Goal: Task Accomplishment & Management: Complete application form

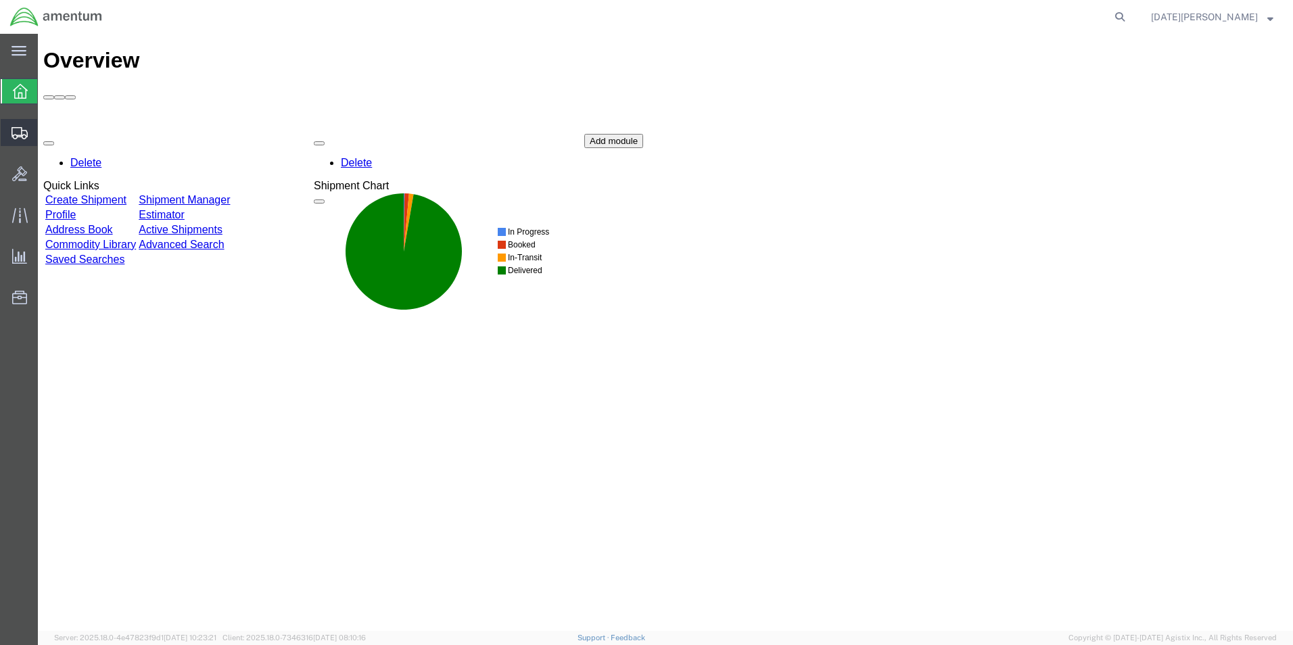
click at [0, 0] on span "Create from Template" at bounding box center [0, 0] width 0 height 0
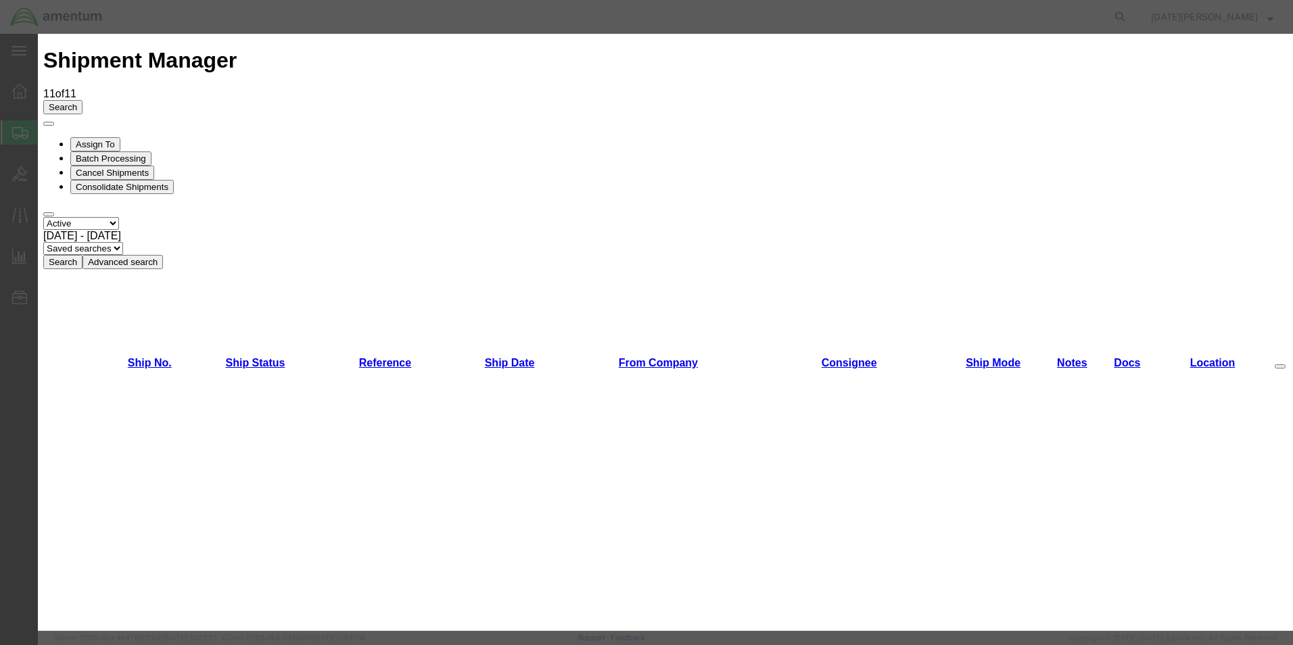
scroll to position [744, 0]
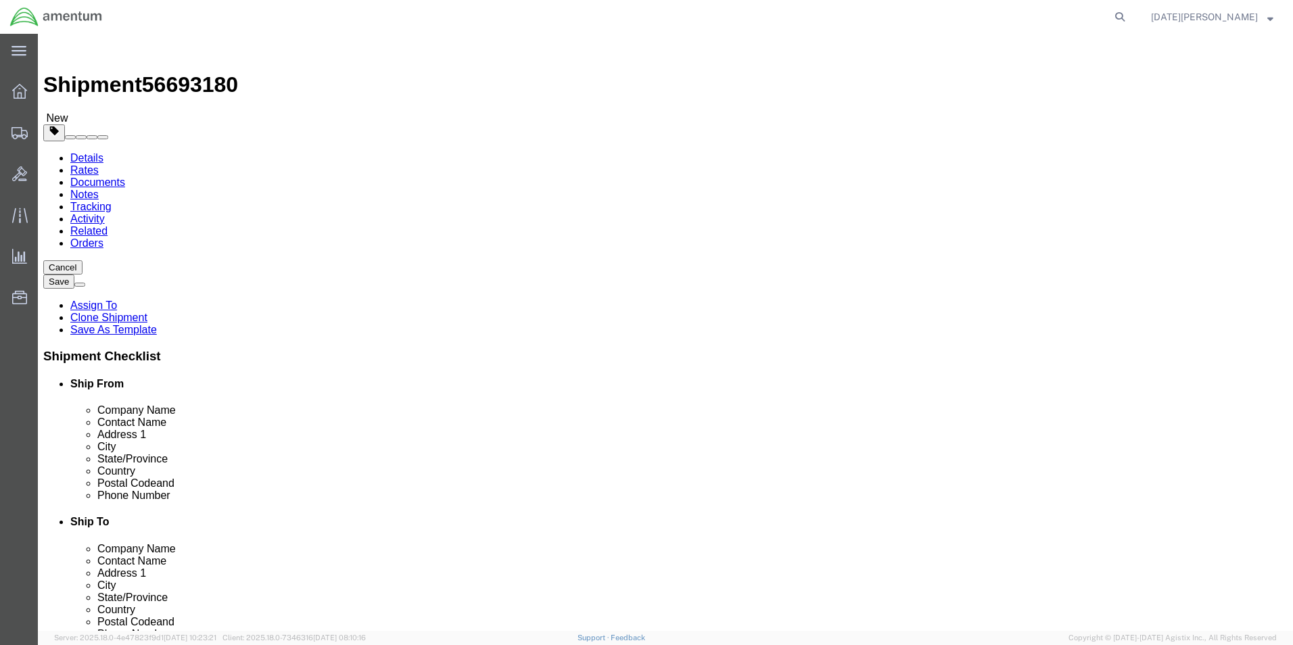
select select "49939"
select select "49951"
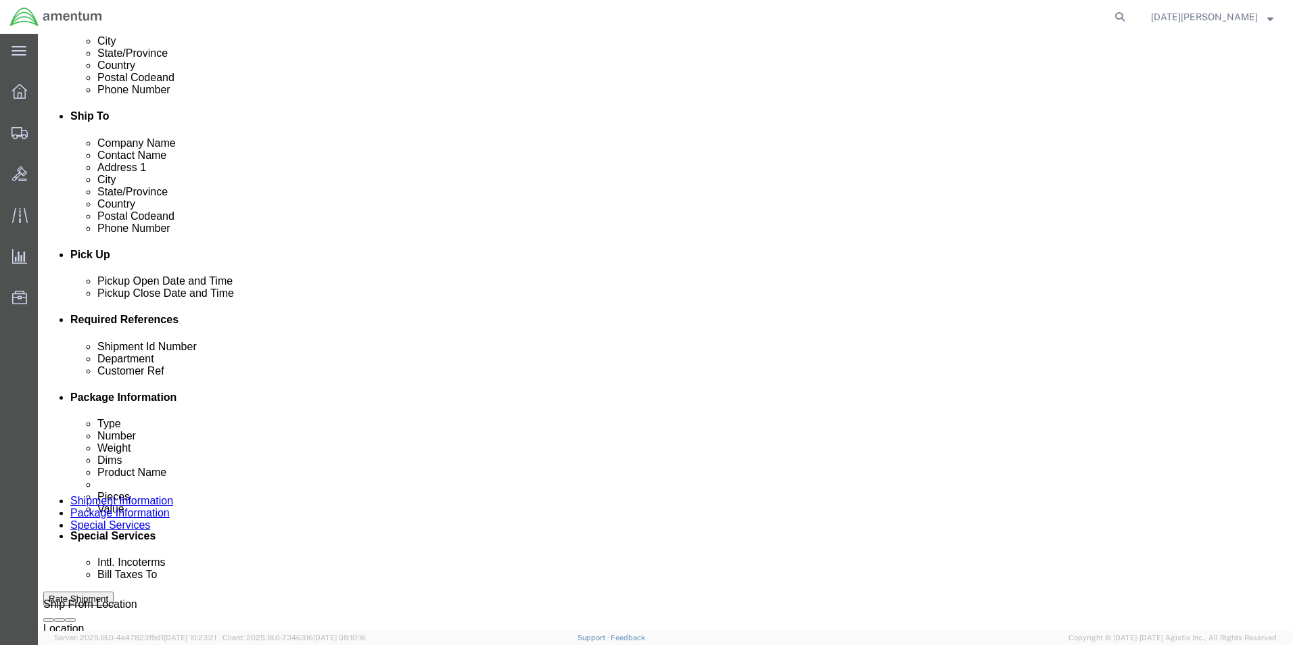
click input "USAGE#"
type input "USAGE# 328411"
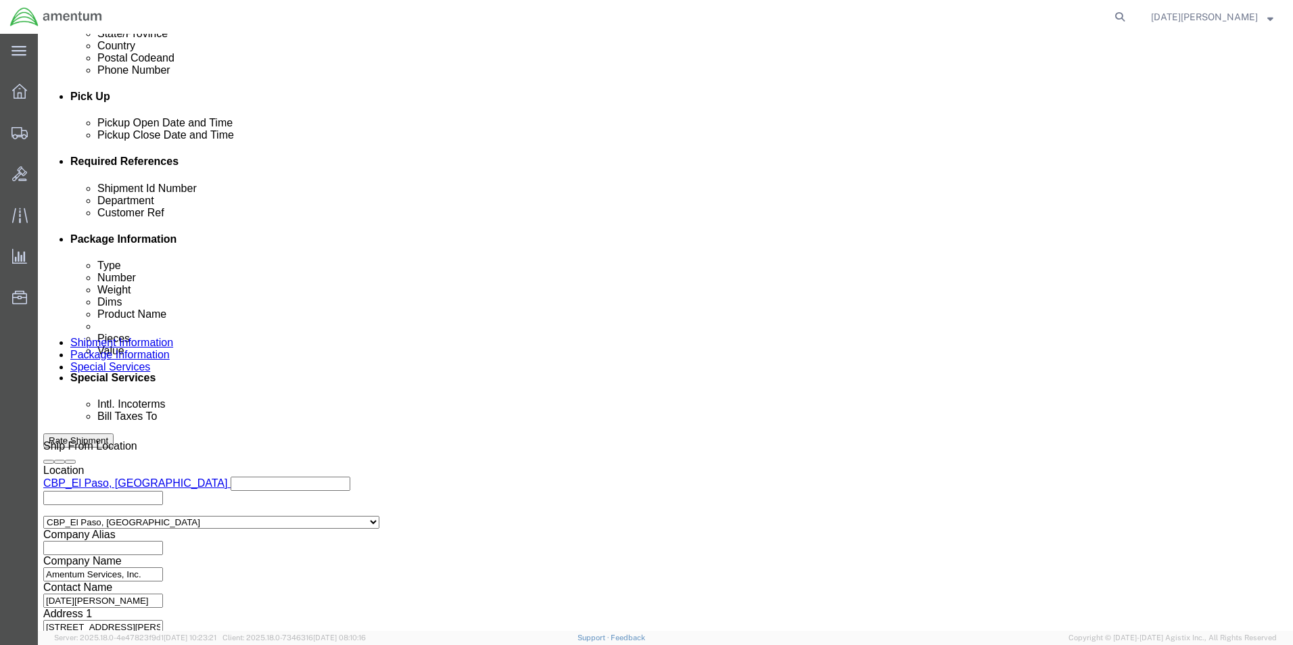
type input "USAGE# 328411"
click button "Continue"
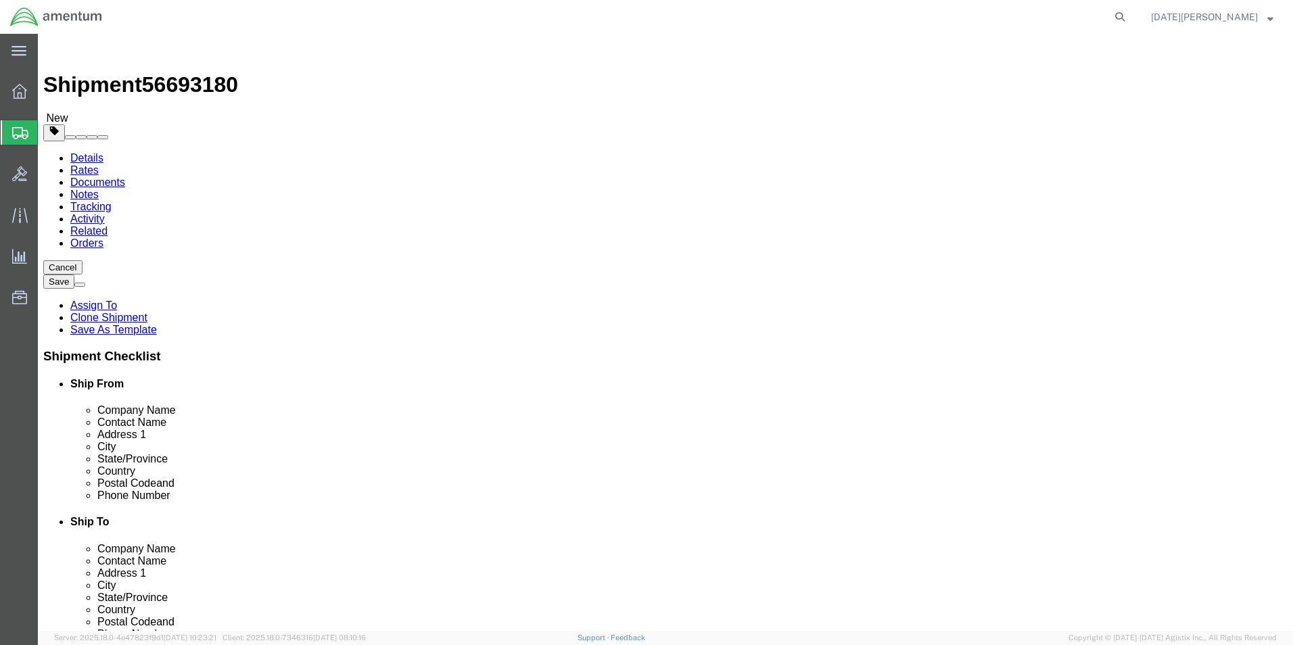
click select "Select Bale(s) Basket(s) Bolt(s) Bottle(s) Buckets Bulk Bundle(s) Can(s) Cardbo…"
select select "SBX"
click select "Select Bale(s) Basket(s) Bolt(s) Bottle(s) Buckets Bulk Bundle(s) Can(s) Cardbo…"
type input "12.25"
type input "11.00"
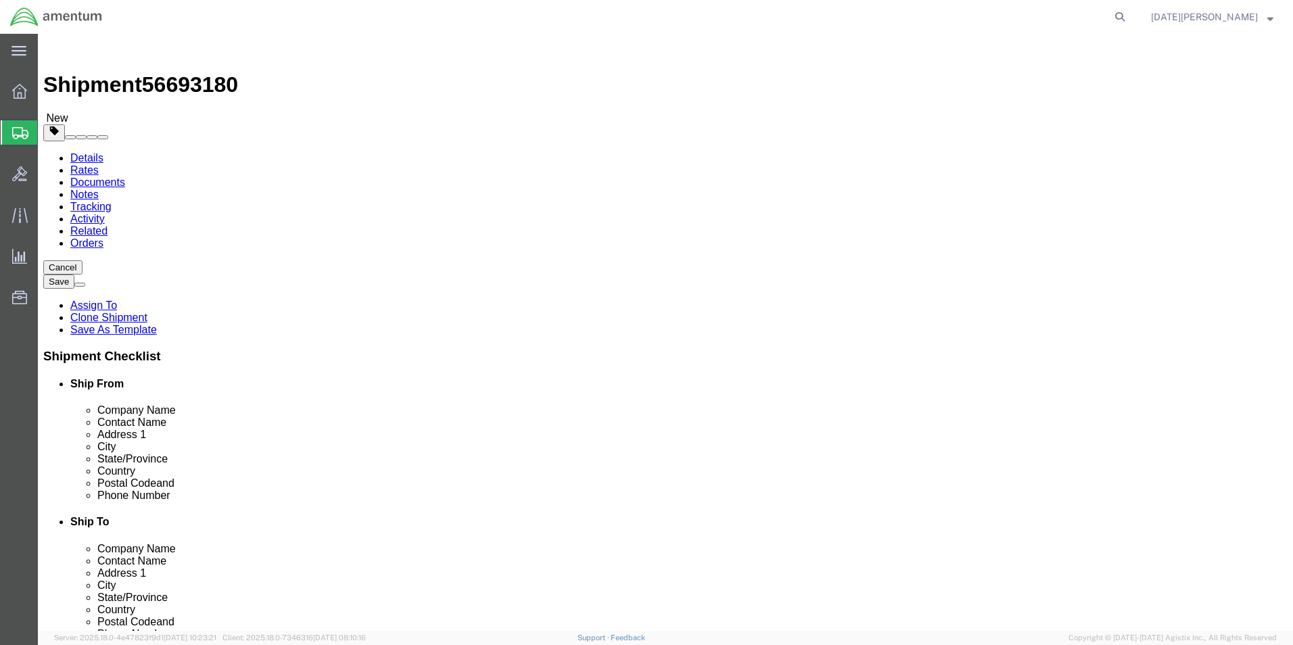
type input "1.50"
click input "2.50"
drag, startPoint x: 221, startPoint y: 314, endPoint x: 179, endPoint y: 321, distance: 42.5
click div "2.50 Select kgs lbs"
type input "1.5"
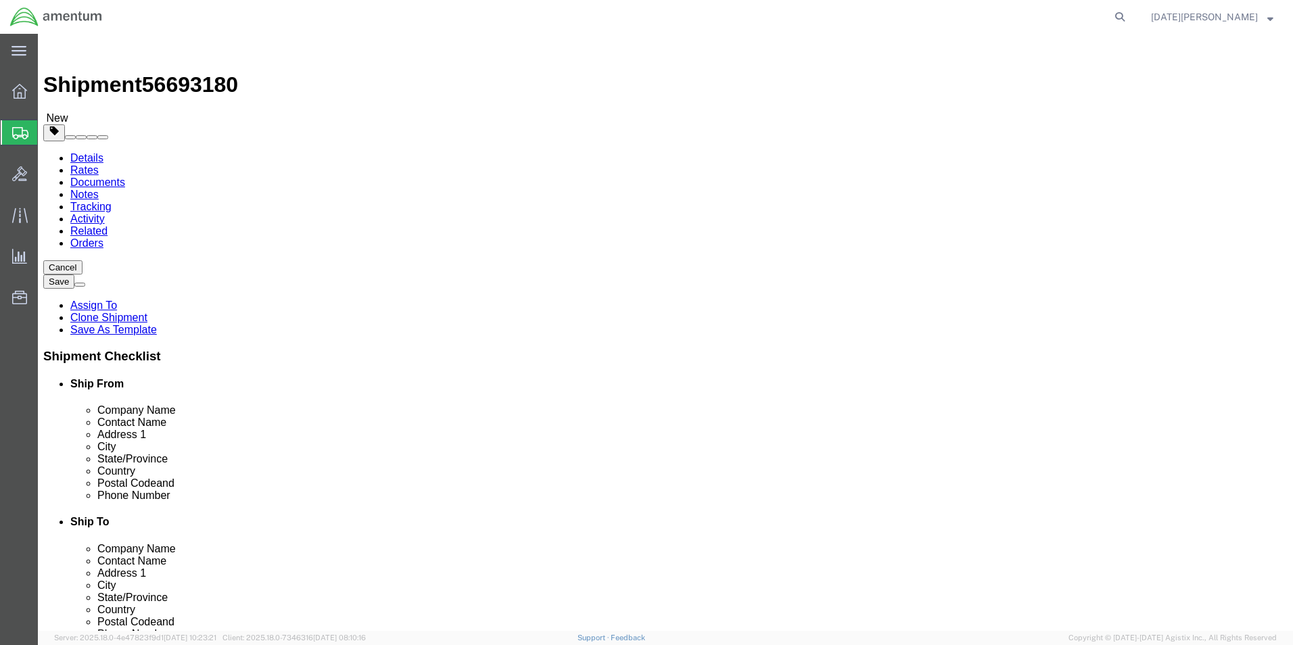
click div "Package Content # 1 1 x Small Box Package Type Select Bale(s) Basket(s) Bolt(s)…"
click dd "60.00 USD"
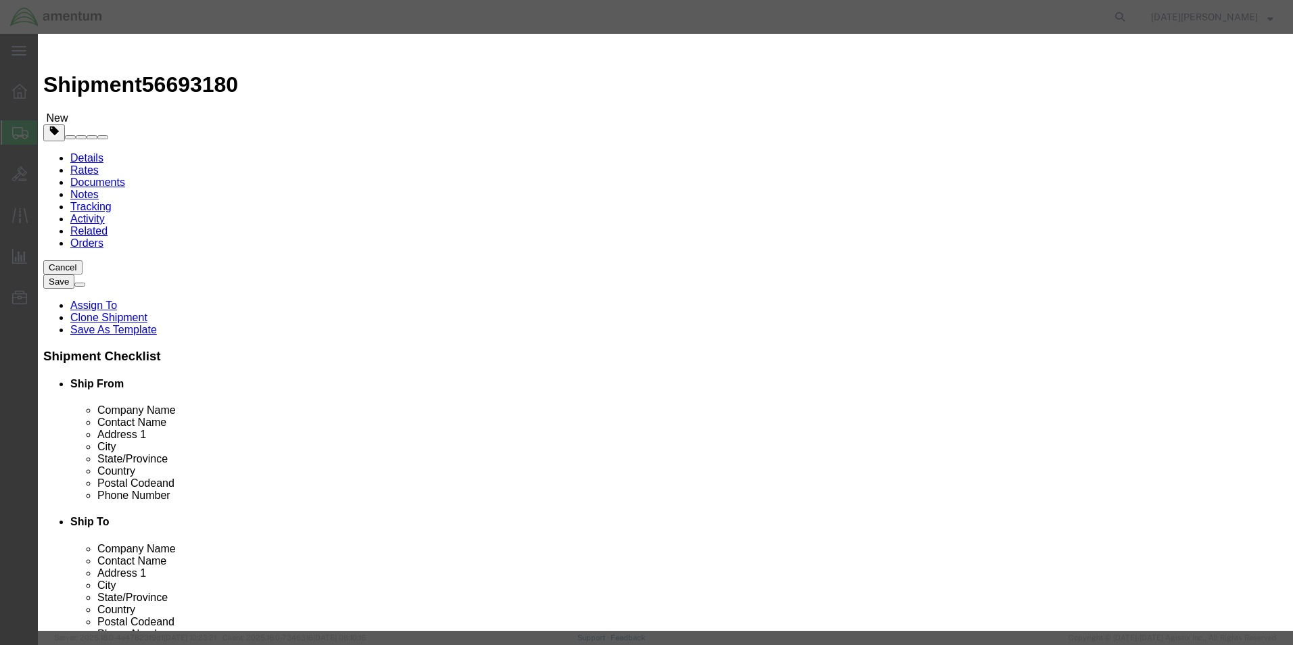
drag, startPoint x: 434, startPoint y: 113, endPoint x: 389, endPoint y: 119, distance: 45.7
click div "Product Name PAINT BRUSHES Pieces 12.00 Select Bag Barrels 100Board Feet Bottle…"
type input "nuts"
drag, startPoint x: 424, startPoint y: 133, endPoint x: 376, endPoint y: 145, distance: 49.7
click div "Product Name nuts Pieces 12.00 Select Bag Barrels 100Board Feet Bottle Box Blis…"
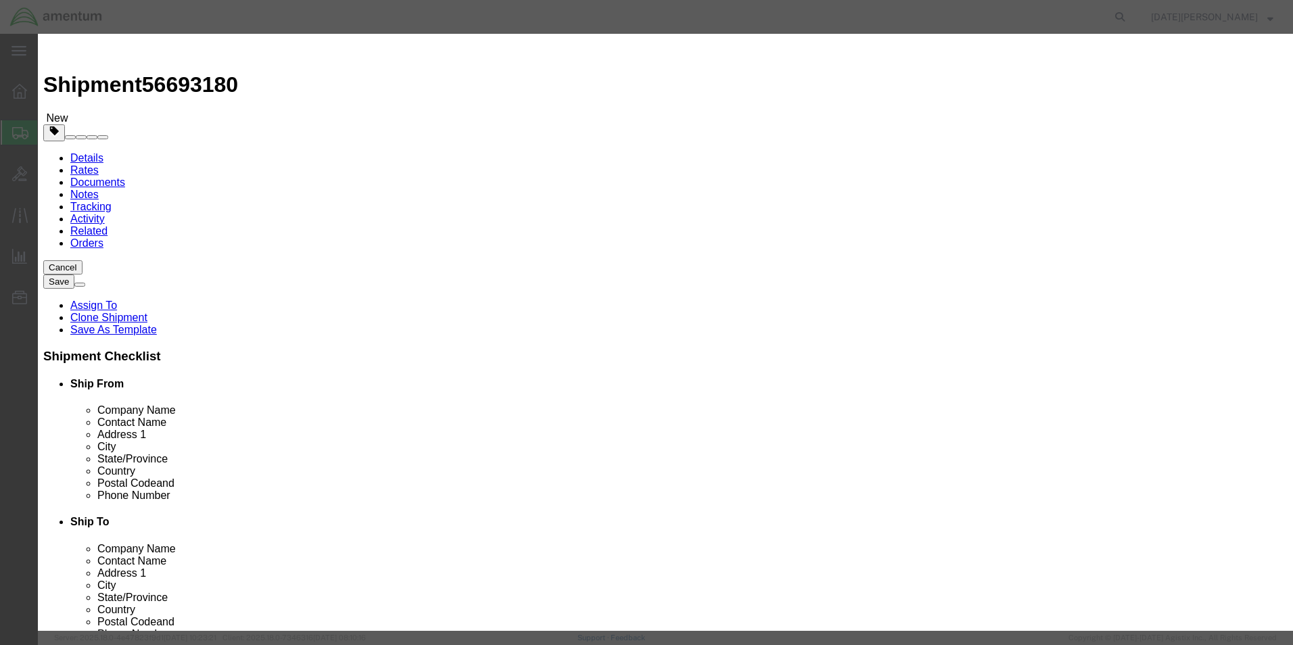
type input "25"
type input "125"
drag, startPoint x: 431, startPoint y: 160, endPoint x: 390, endPoint y: 166, distance: 41.6
click div "Product Name nuts Pieces 25 Select Bag Barrels 100Board Feet Bottle Box Blister…"
type input "500.00"
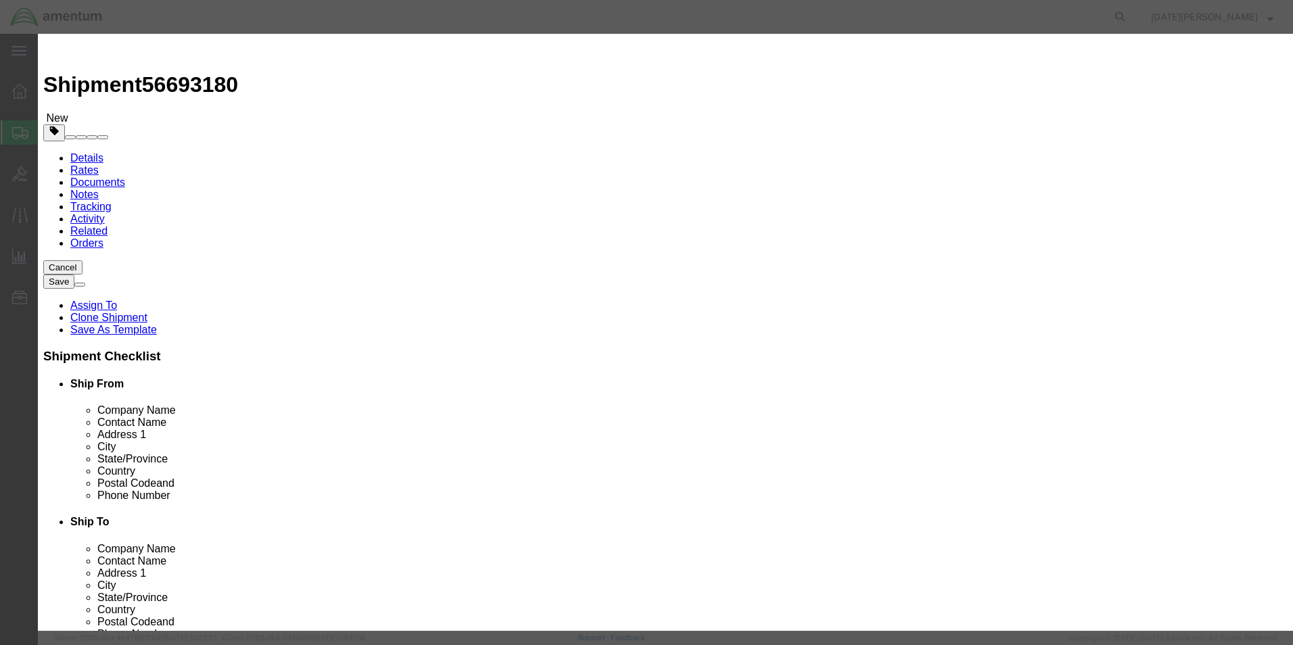
click button "Save & Close"
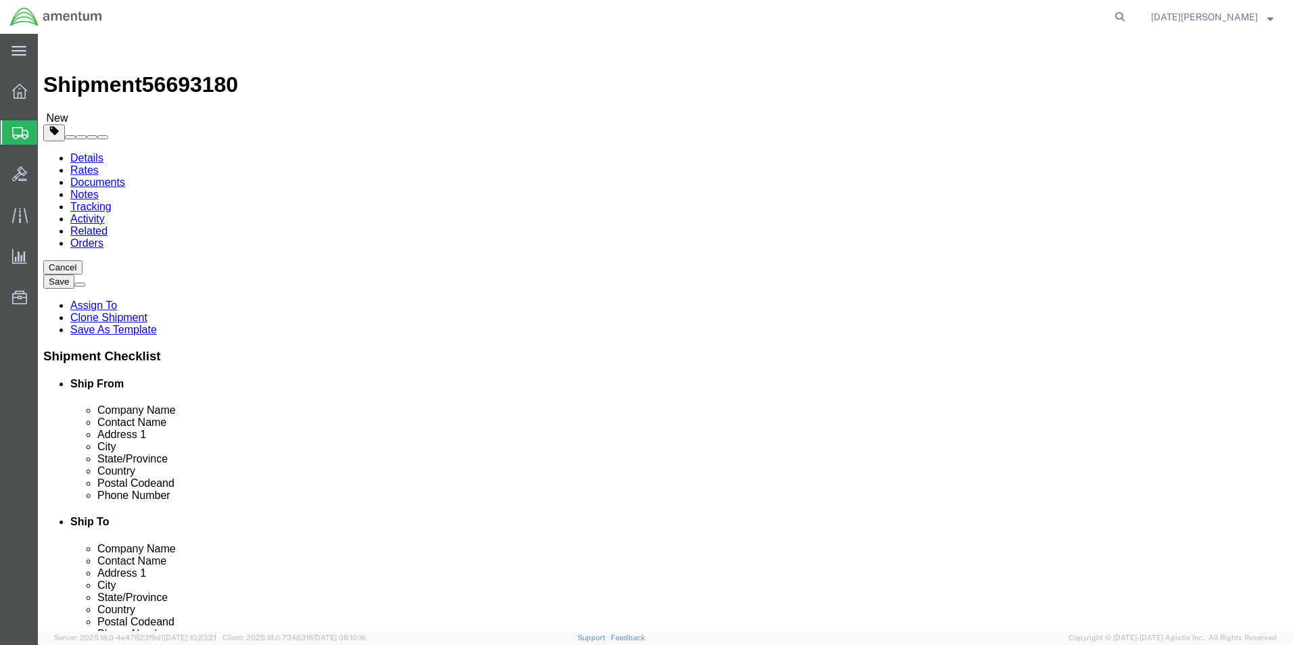
click button "Rate Shipment"
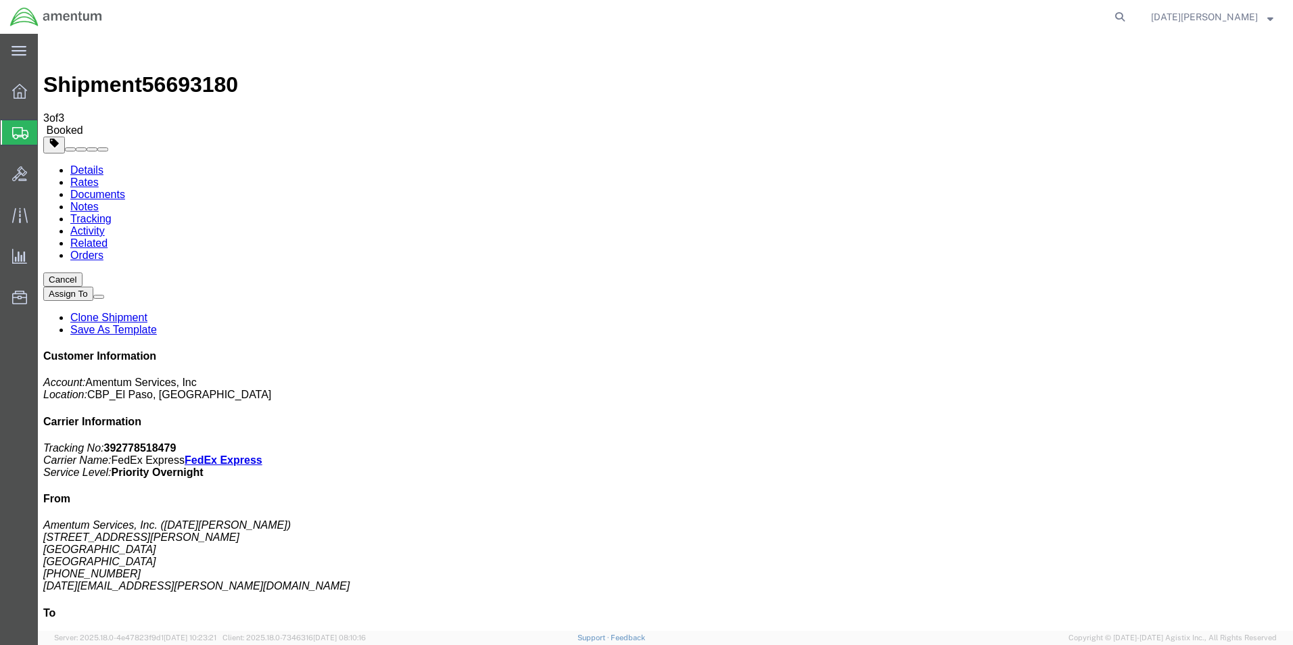
click at [0, 0] on span "Create from Template" at bounding box center [0, 0] width 0 height 0
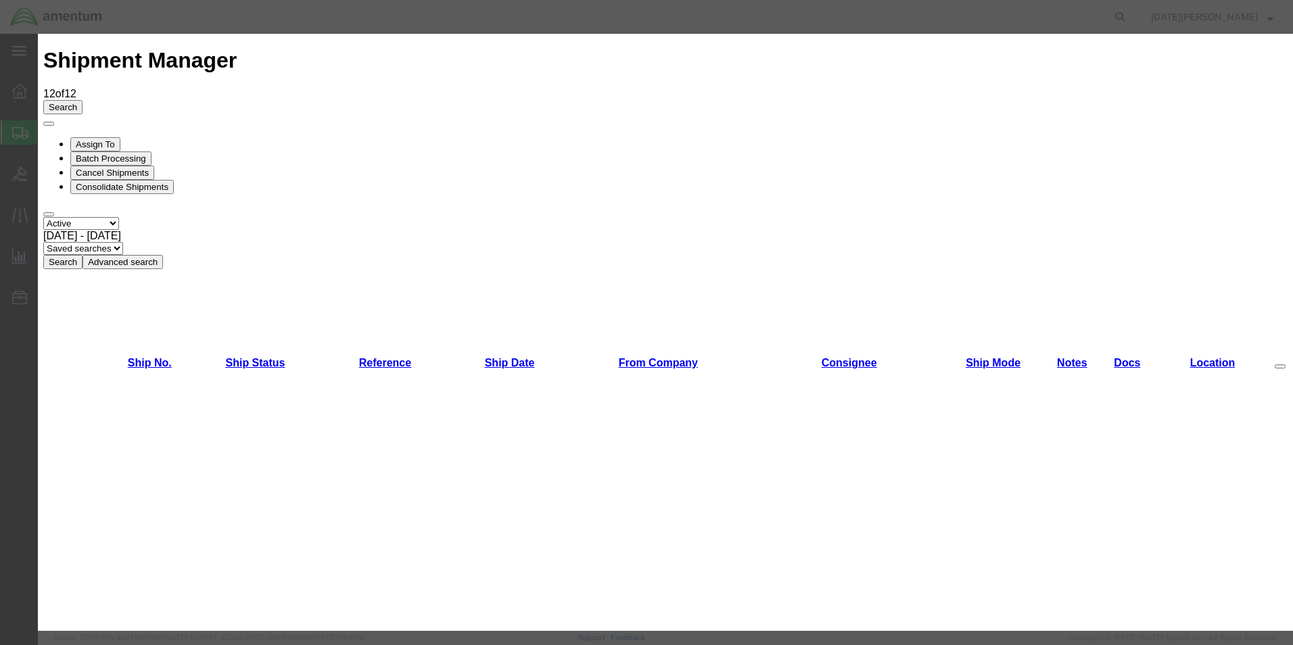
scroll to position [676, 0]
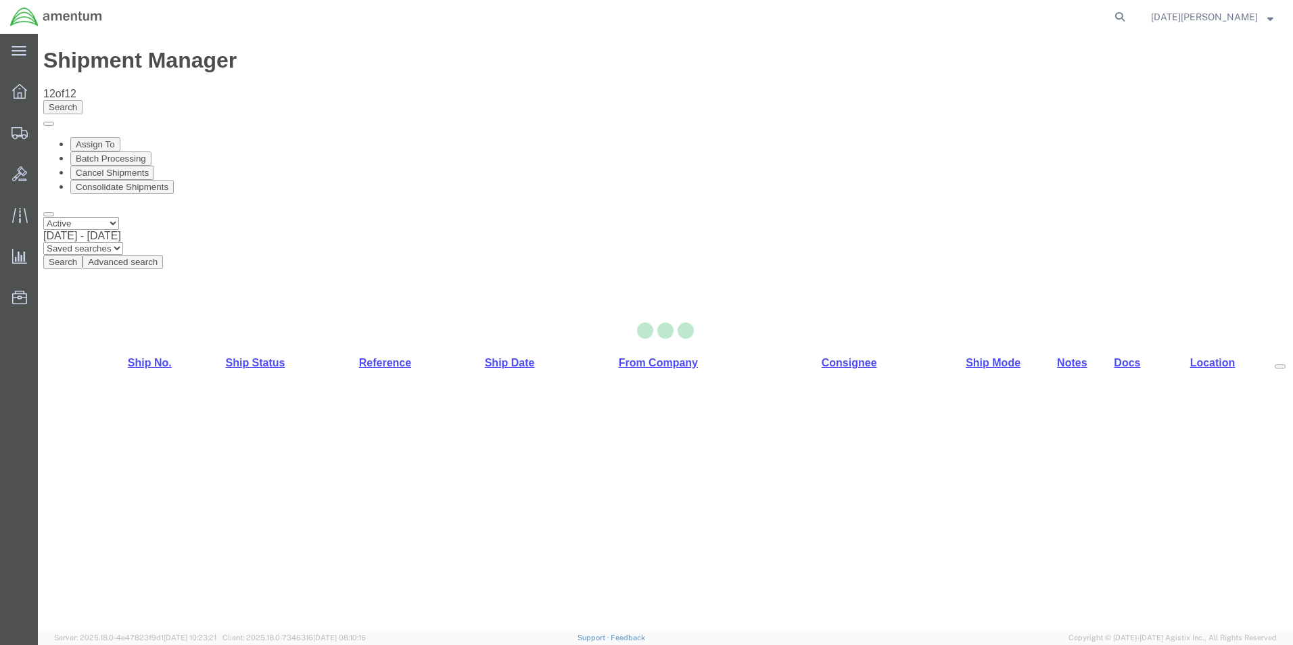
select select "49939"
select select "49914"
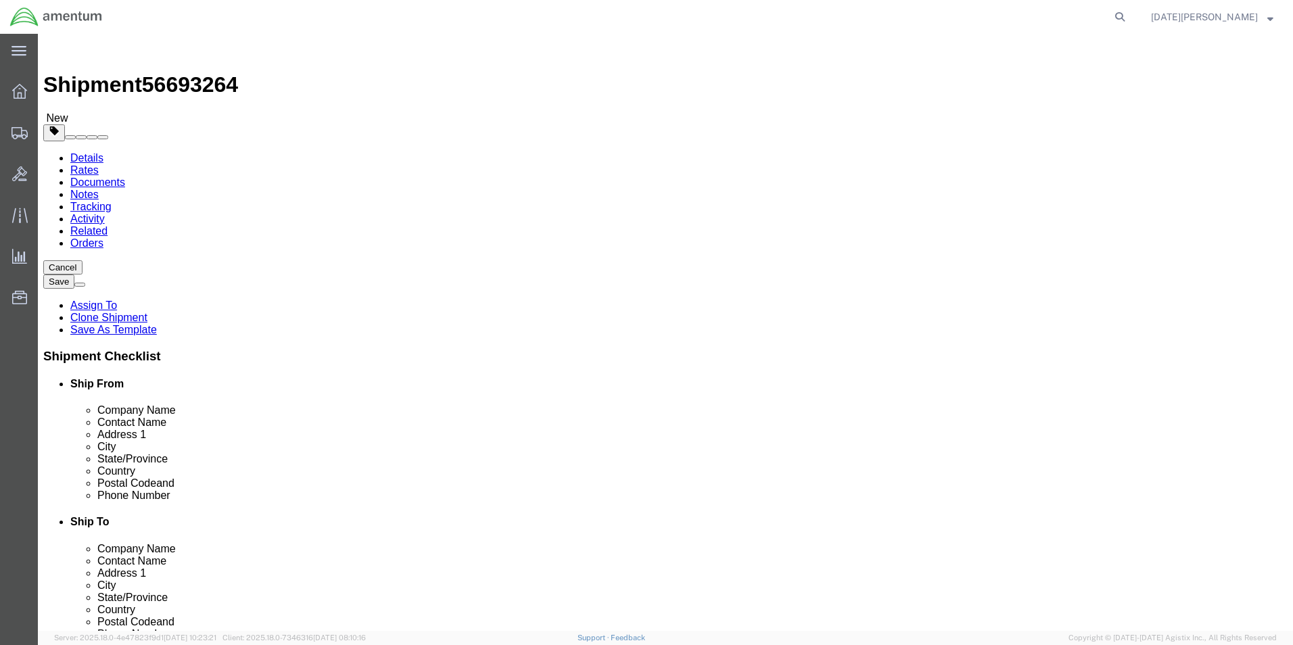
drag, startPoint x: 772, startPoint y: 277, endPoint x: 669, endPoint y: 287, distance: 104.0
click div "[PERSON_NAME]"
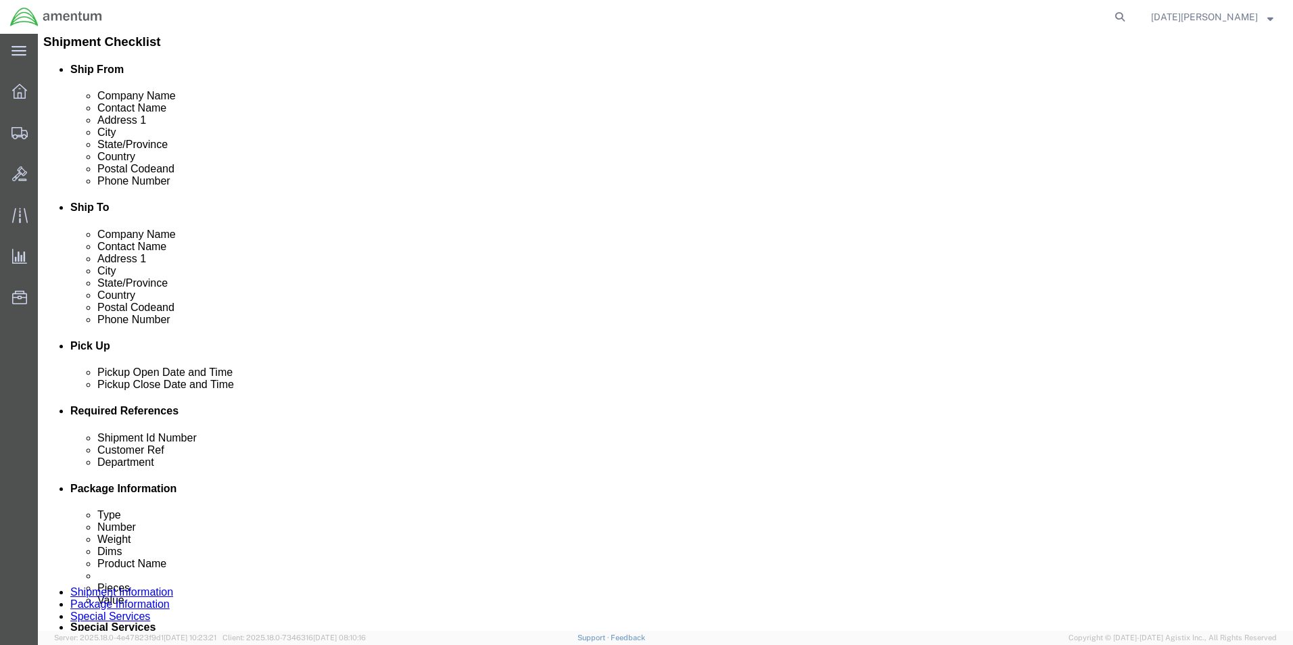
scroll to position [338, 0]
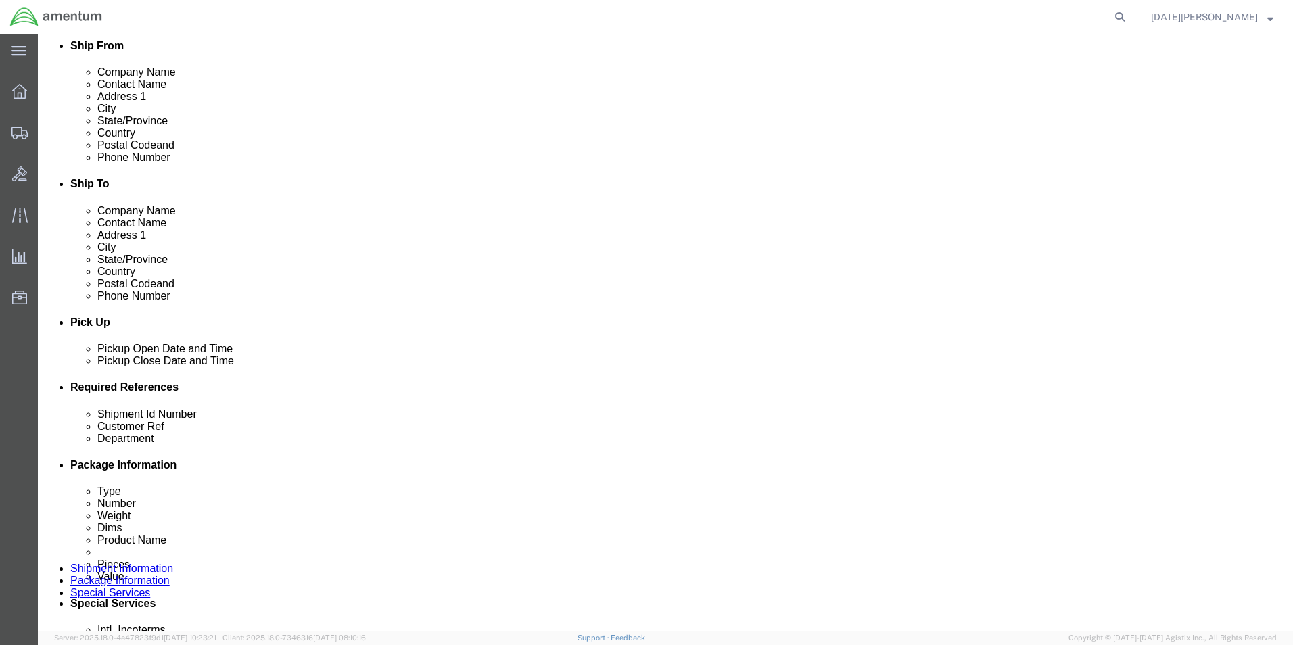
type input "SUPPLY DEPARTMENT"
click input "text"
type input "USAGE# 328298"
paste input "USAGE# 328298"
type input "USAGE# 328298"
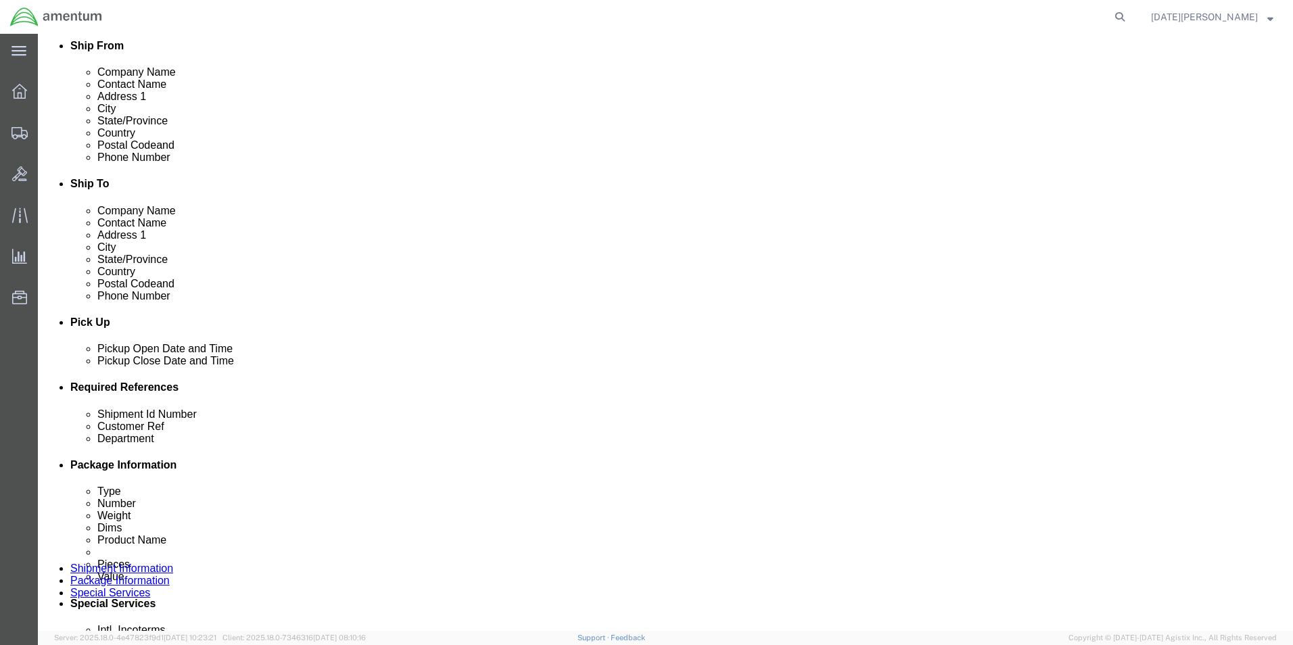
scroll to position [564, 0]
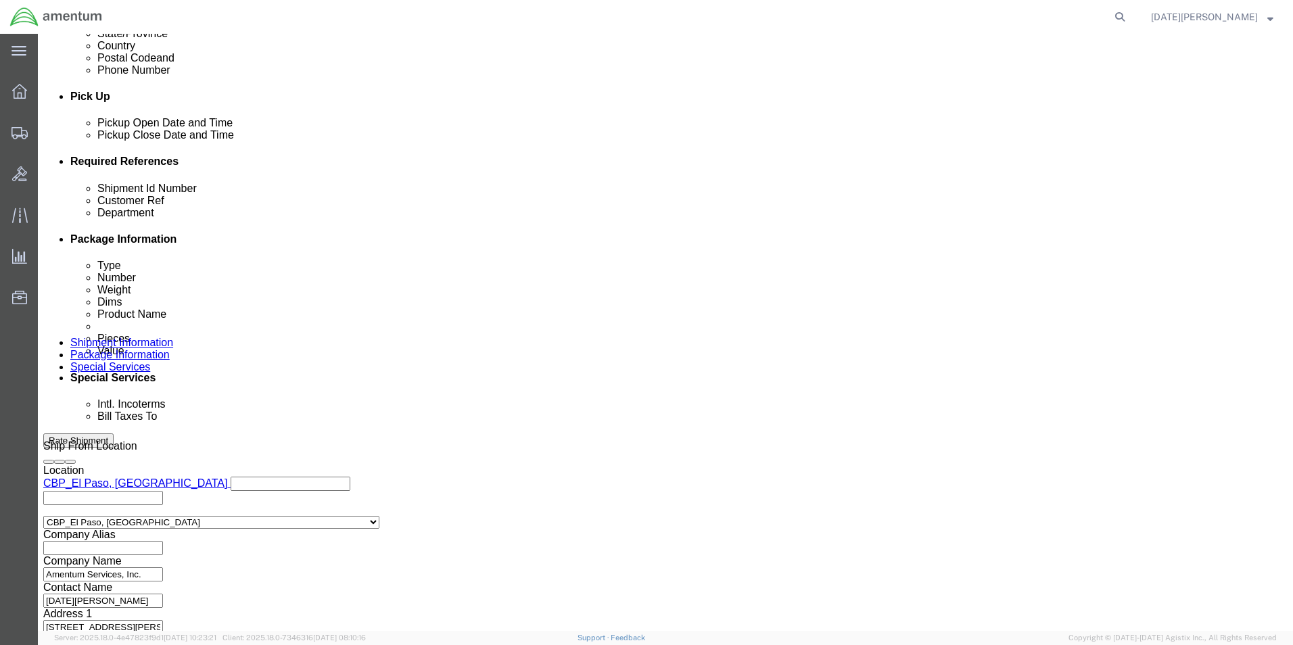
type input "CBP"
click button "Continue"
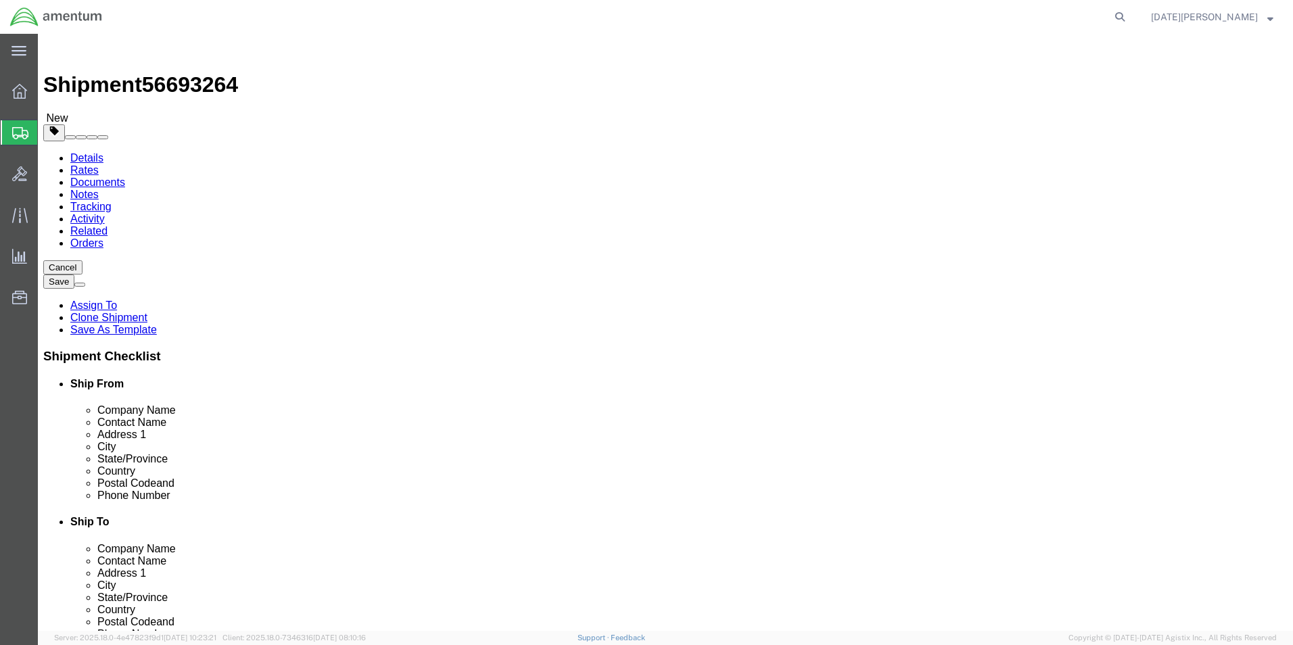
click select "Select Bale(s) Basket(s) Bolt(s) Bottle(s) Buckets Bulk Bundle(s) Can(s) Cardbo…"
select select "SBX"
click select "Select Bale(s) Basket(s) Bolt(s) Bottle(s) Buckets Bulk Bundle(s) Can(s) Cardbo…"
type input "12.25"
type input "11.00"
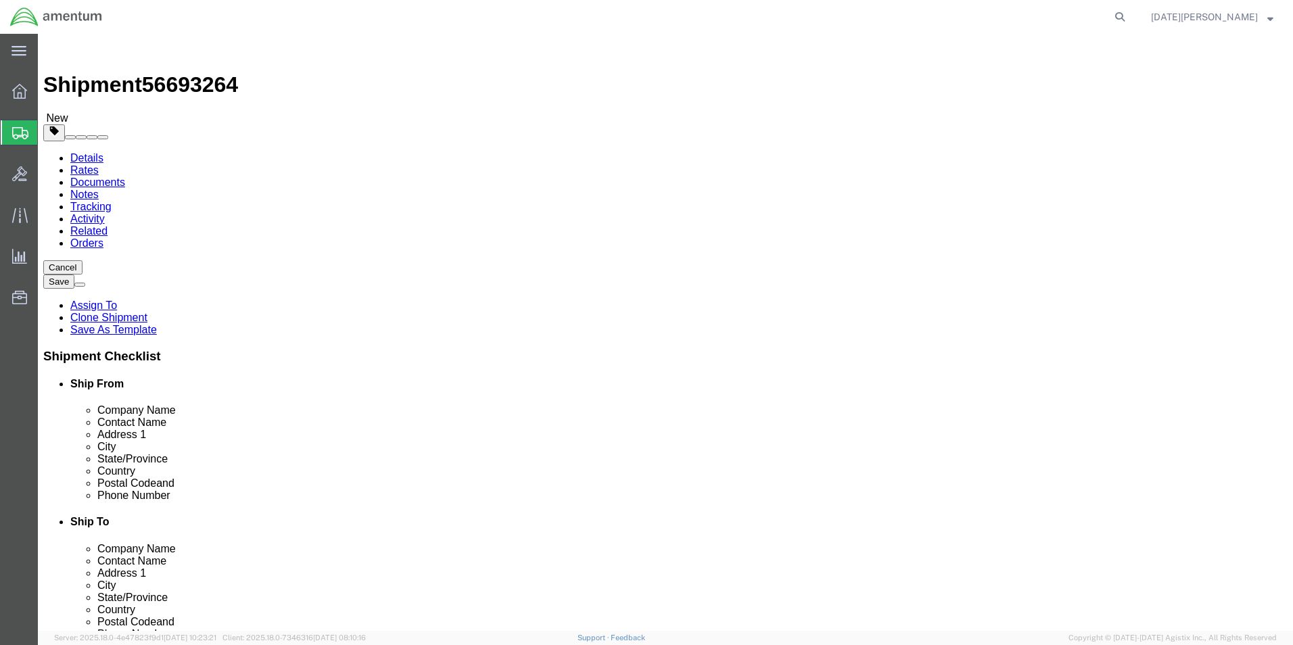
type input "1.50"
click input "0.00"
type input "0"
type input "1.5"
drag, startPoint x: 137, startPoint y: 344, endPoint x: 173, endPoint y: 376, distance: 48.9
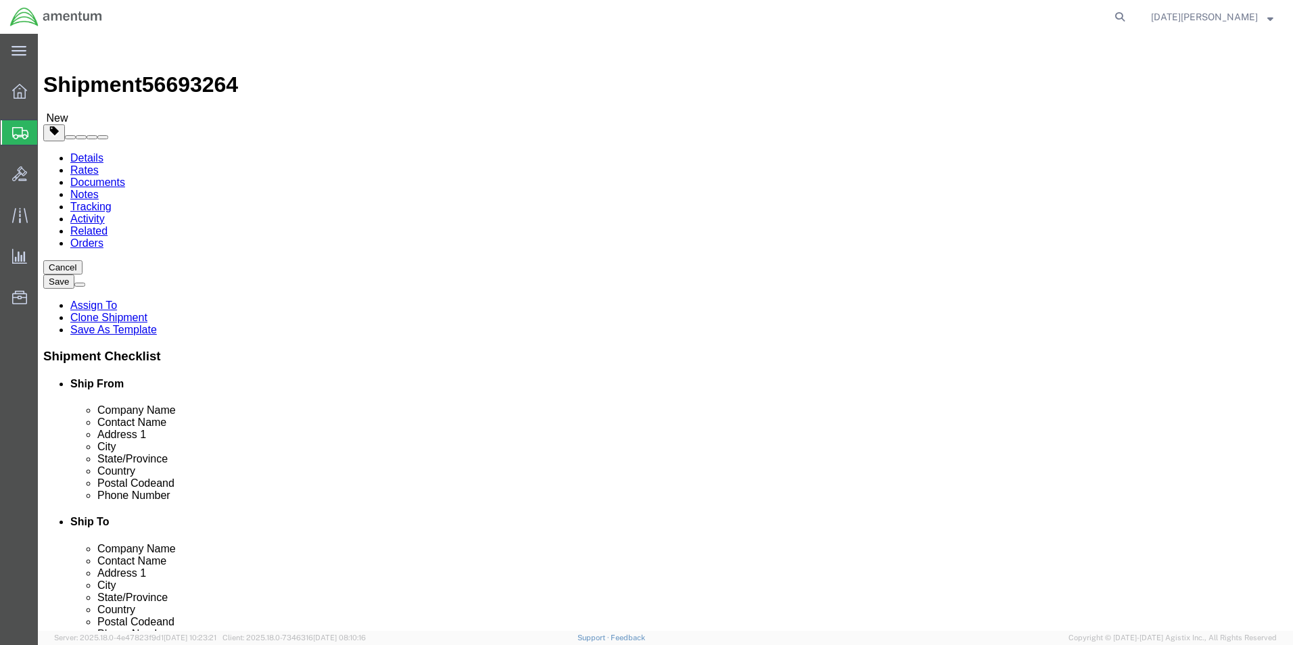
click ul
click div "Package Content # 1 1 x Small Box Package Type Select Bale(s) Basket(s) Bolt(s)…"
click span
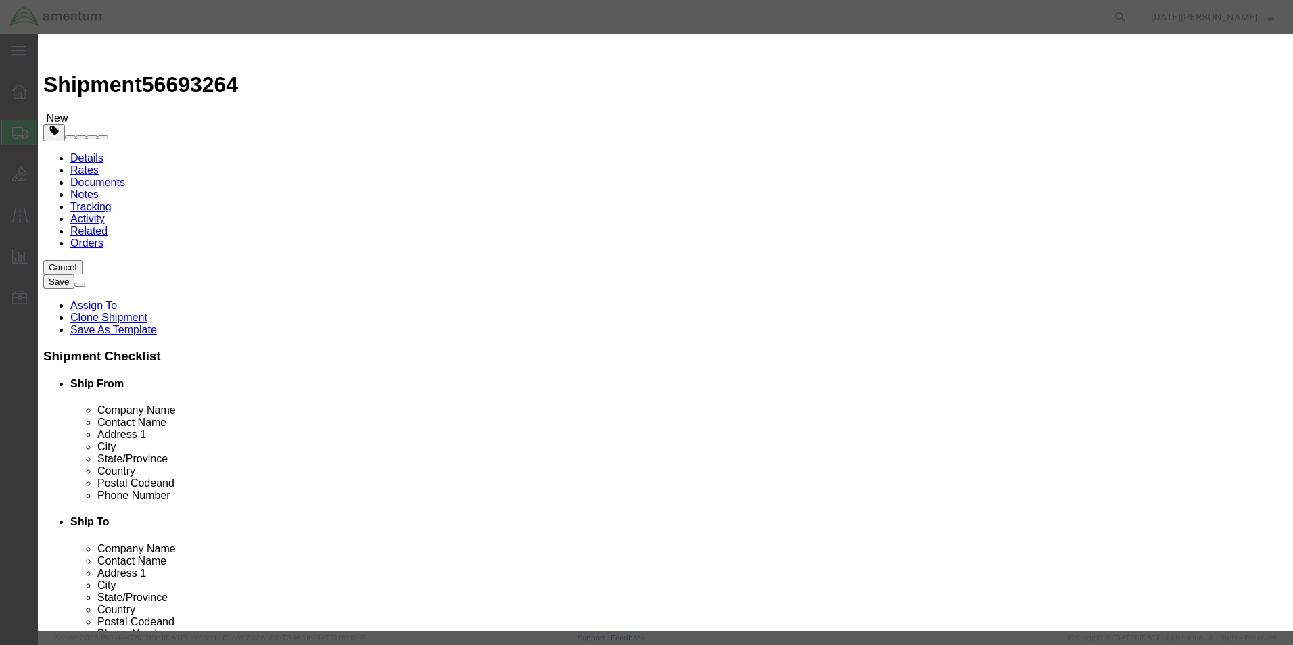
click input "text"
click h3 "Add content"
click input "text"
type input "BOLT"
click input "0"
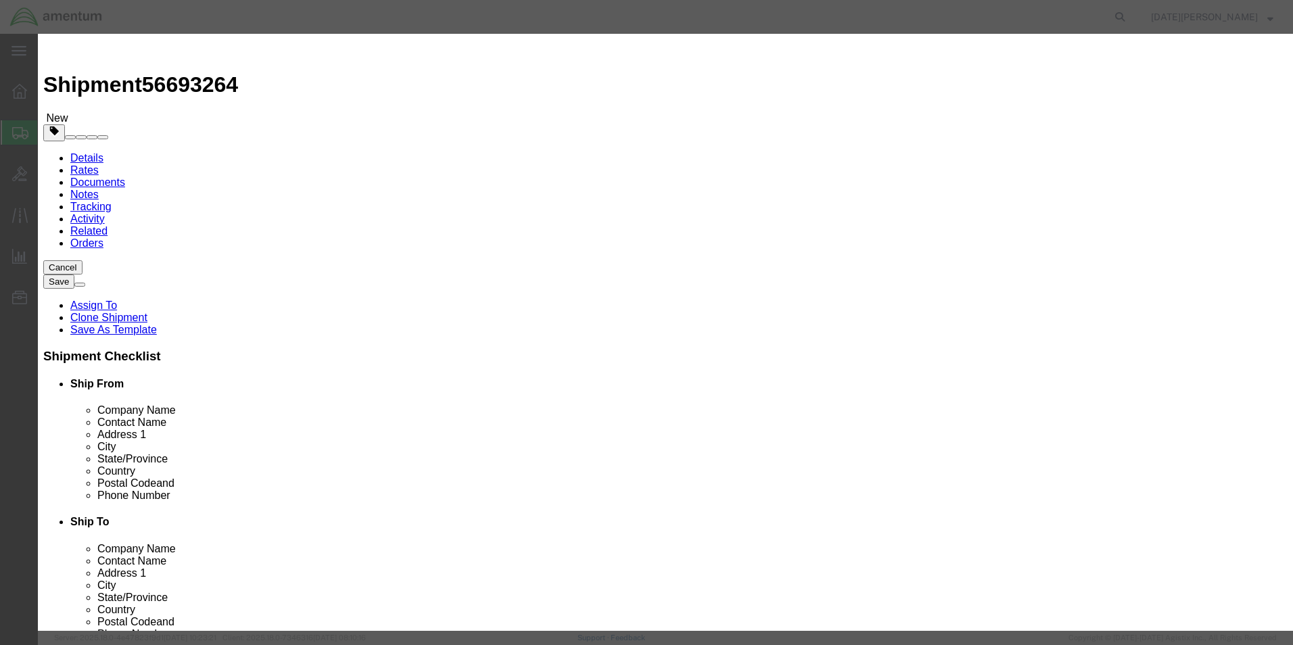
click input "text"
type input "100.00"
click input "text"
type input "100.00"
click button "Save & Close"
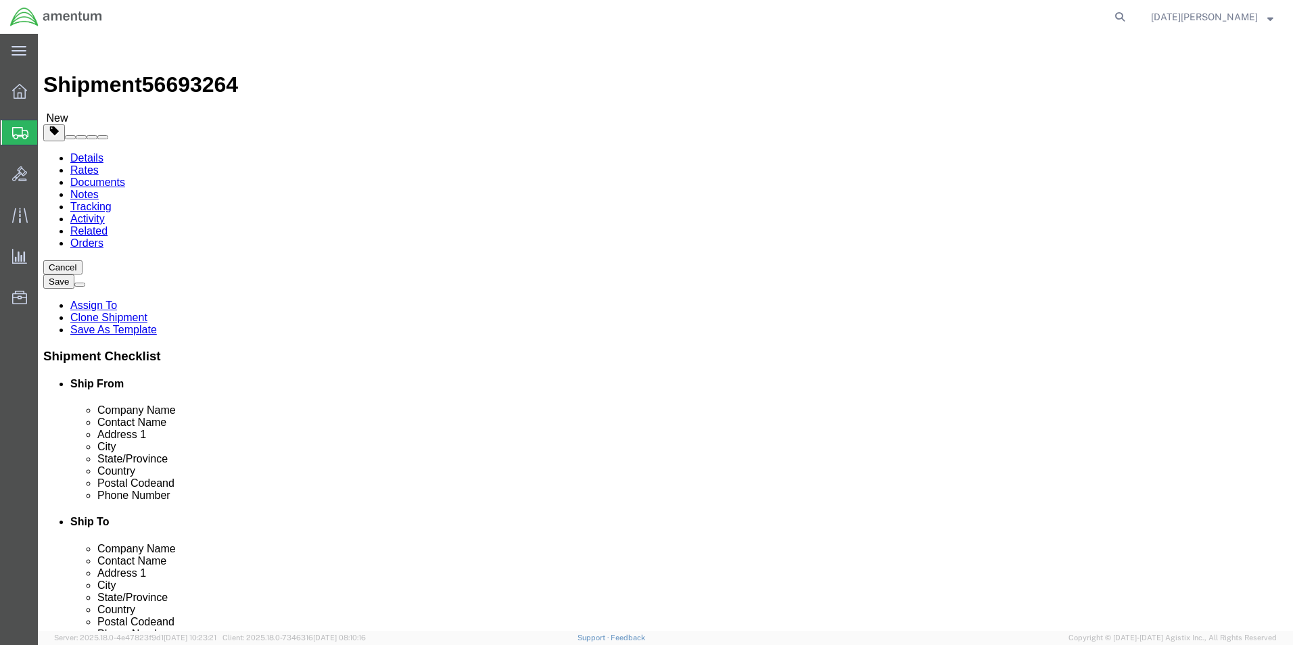
click button "Rate Shipment"
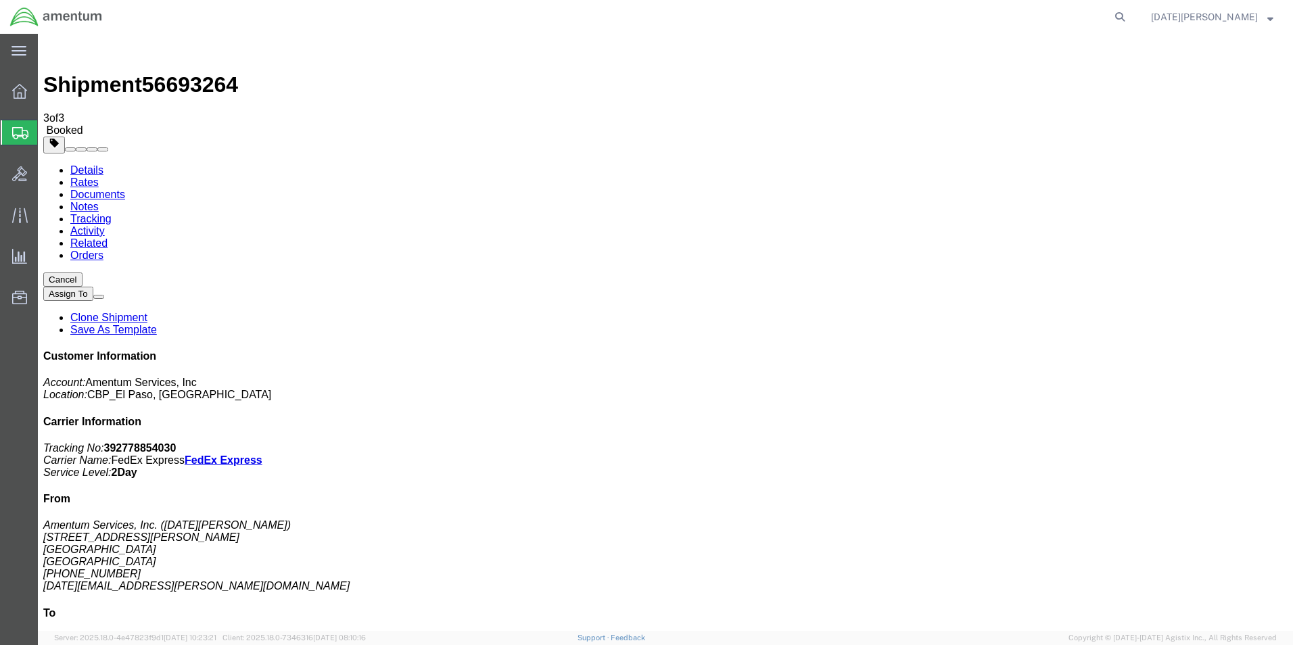
click at [0, 0] on span "Create from Template" at bounding box center [0, 0] width 0 height 0
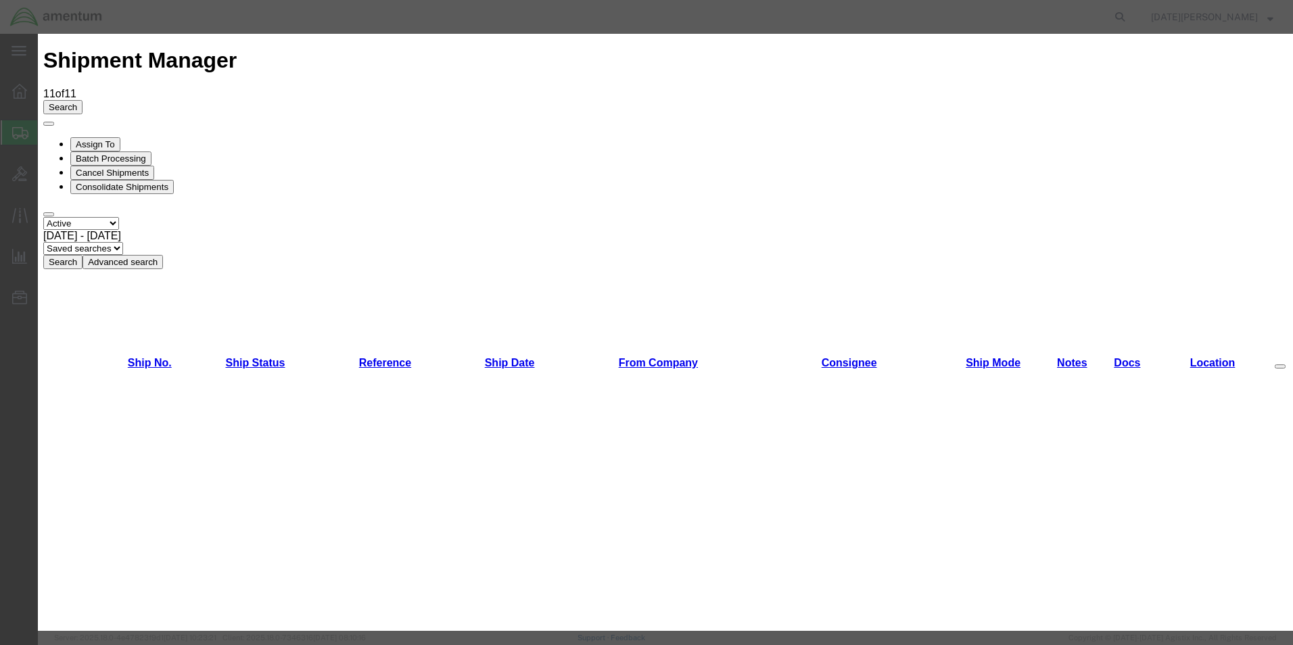
scroll to position [744, 0]
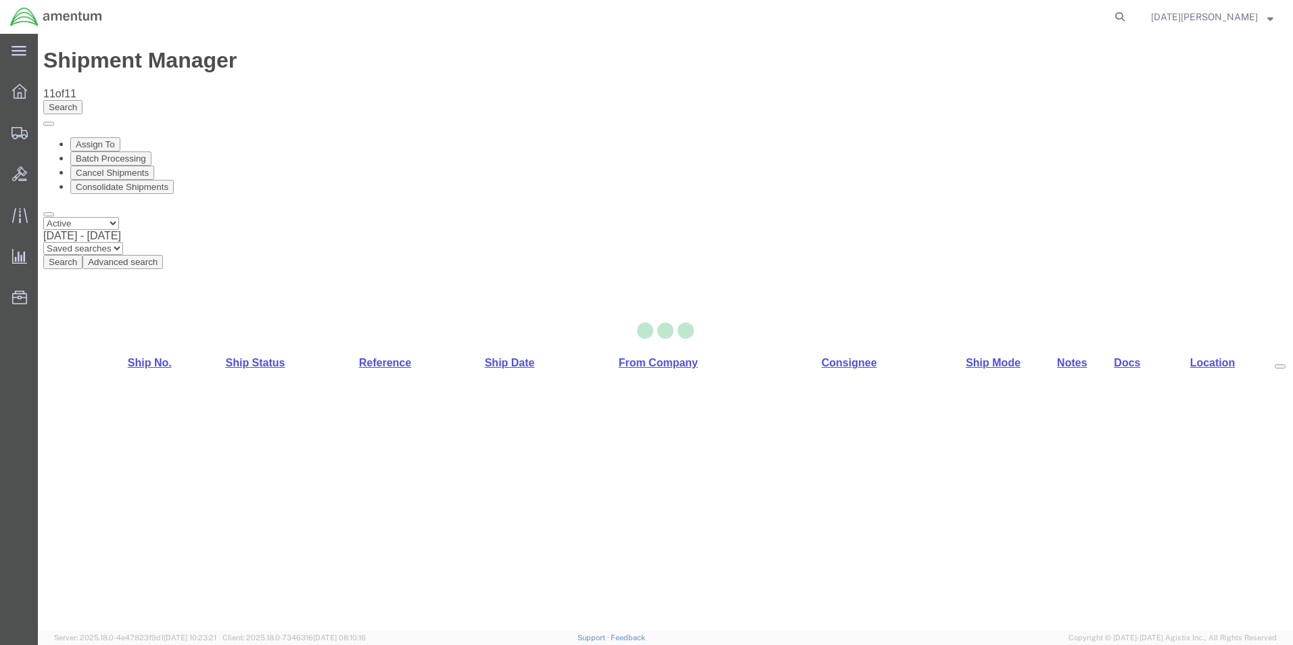
select select "49939"
select select "49945"
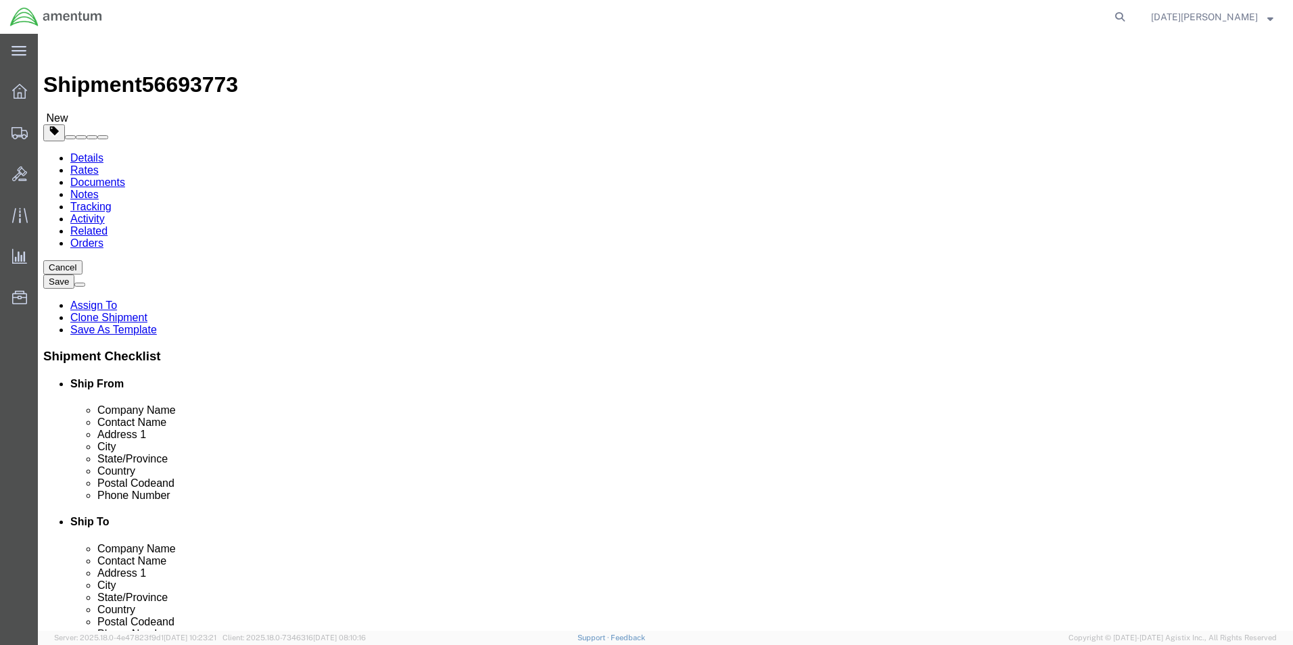
drag, startPoint x: 771, startPoint y: 283, endPoint x: 624, endPoint y: 307, distance: 148.8
click div "Location [GEOGRAPHIC_DATA], [GEOGRAPHIC_DATA] Select My Profile Location [PHONE…"
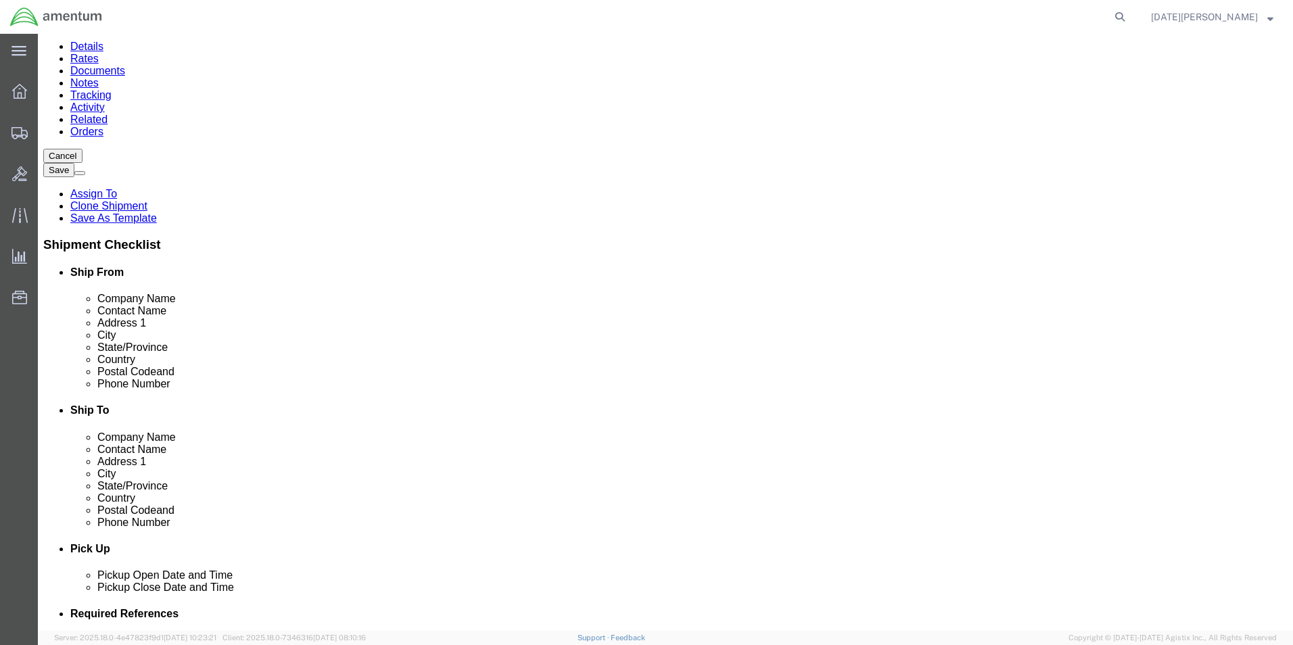
scroll to position [473, 0]
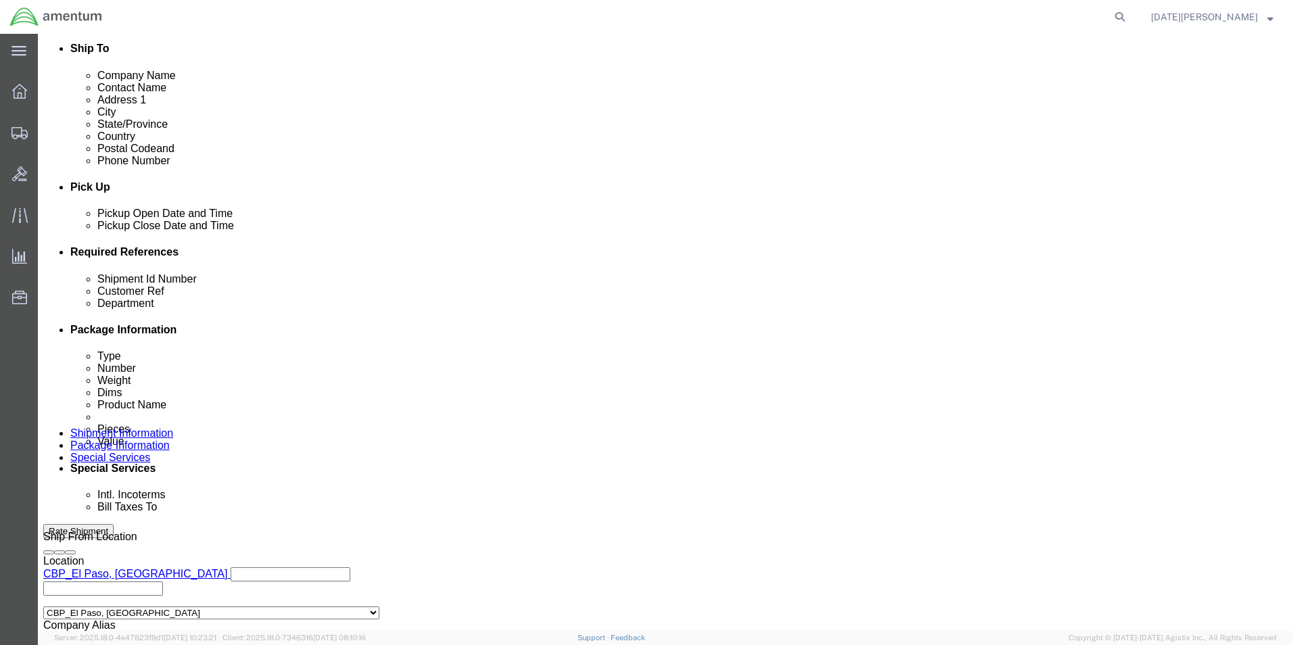
type input "SUPPLY DEPARTMENT"
click div "Shipment Id Number"
click input "text"
type input "USAGE# 328409"
paste input "USAGE# 328409"
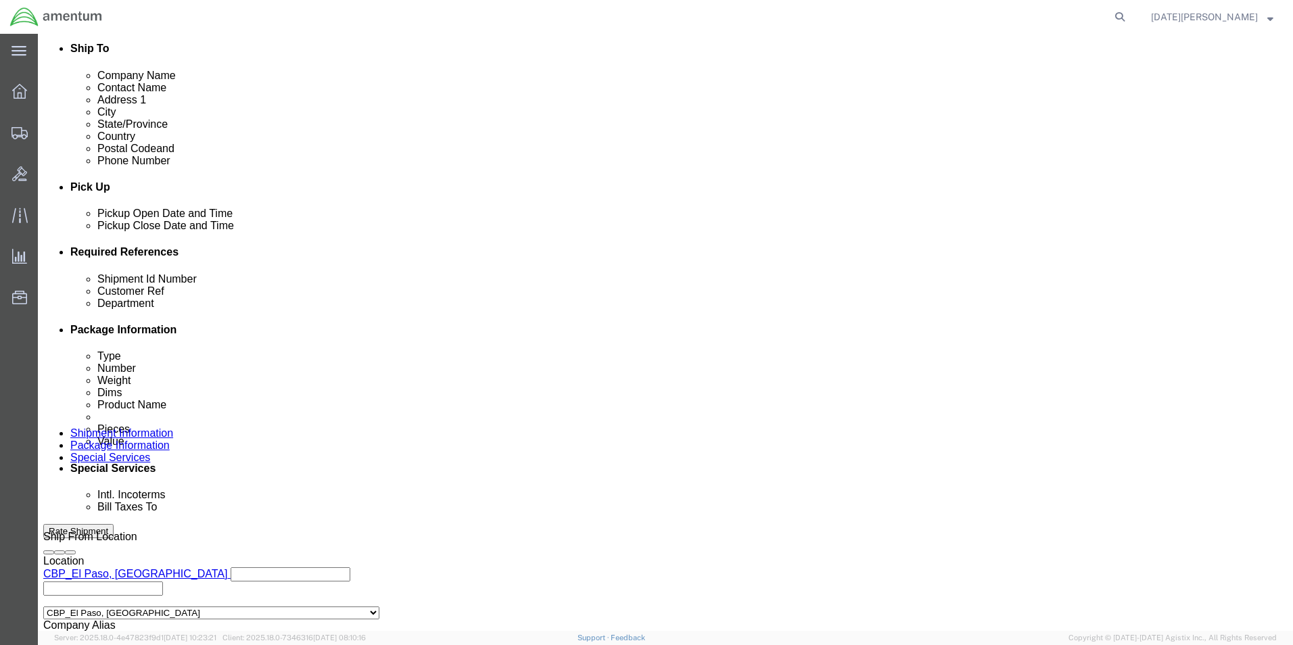
type input "USAGE# 328409"
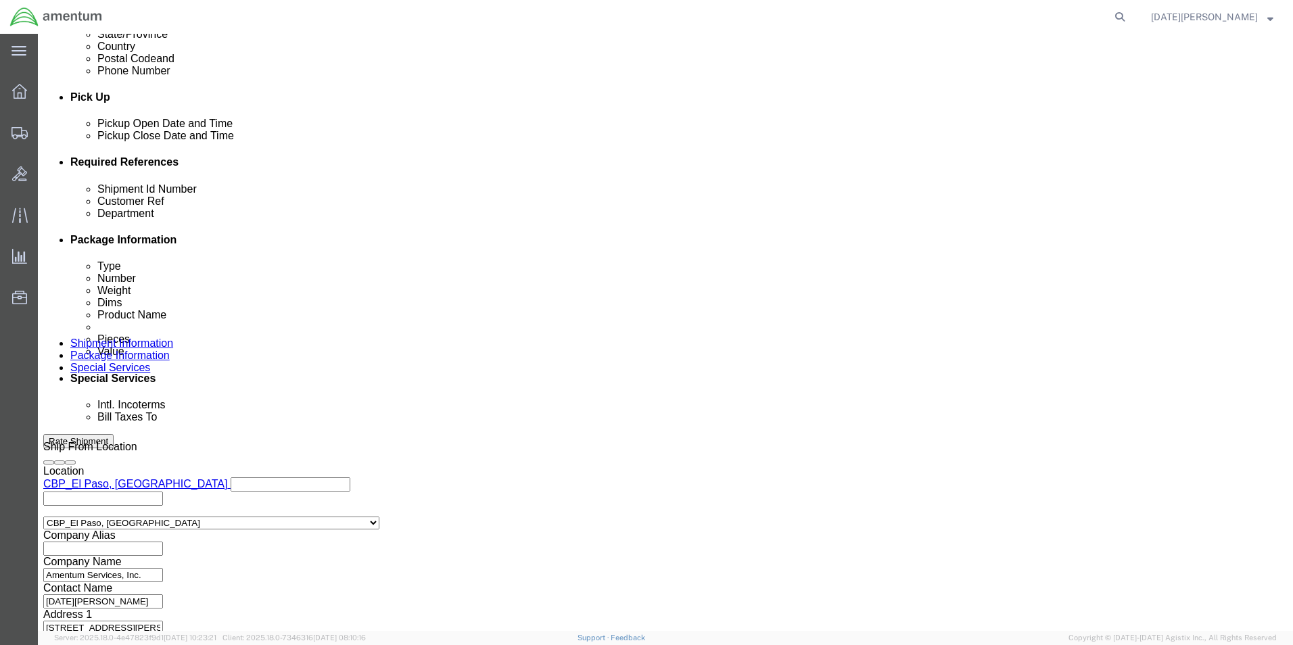
scroll to position [564, 0]
type input "CBP"
click button "Continue"
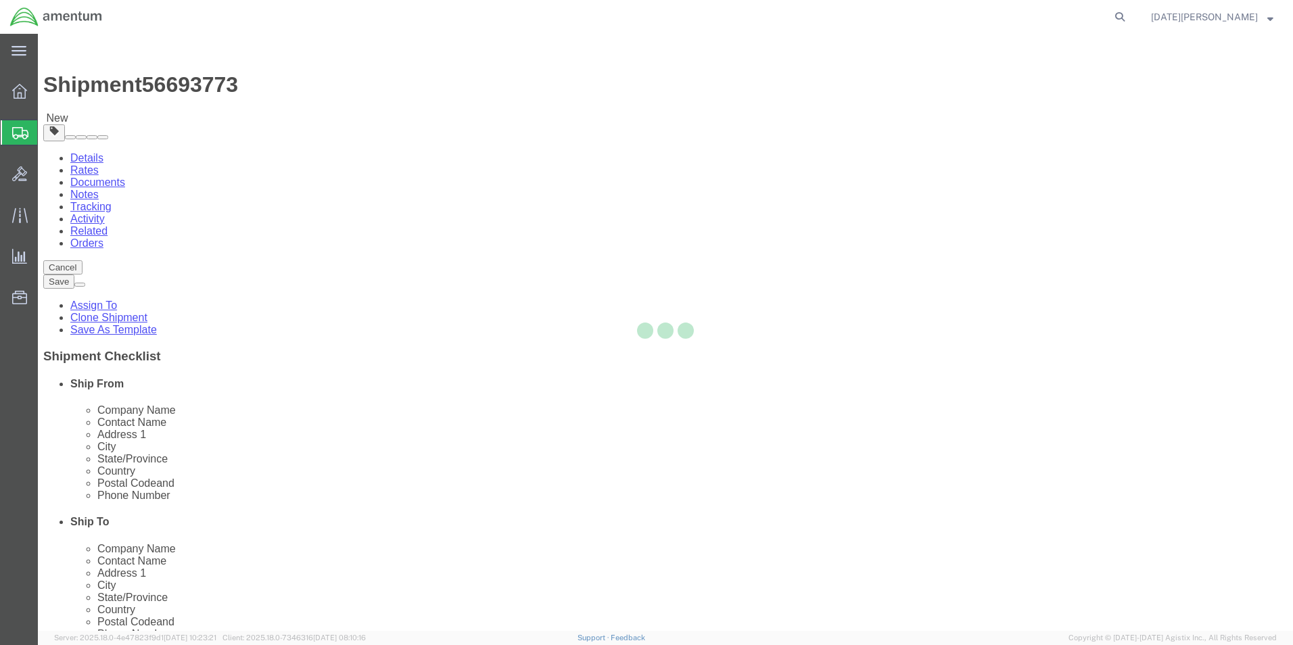
select select "YRPK"
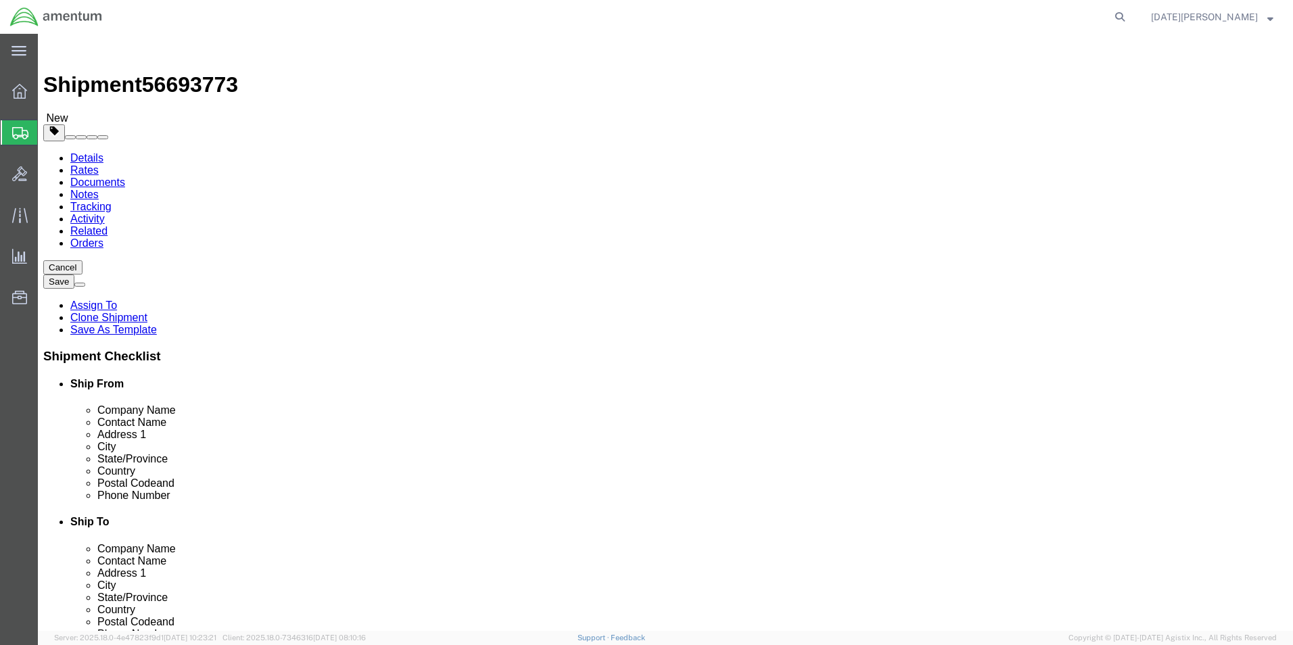
click input "text"
type input "8"
type input "6"
click input "0.00"
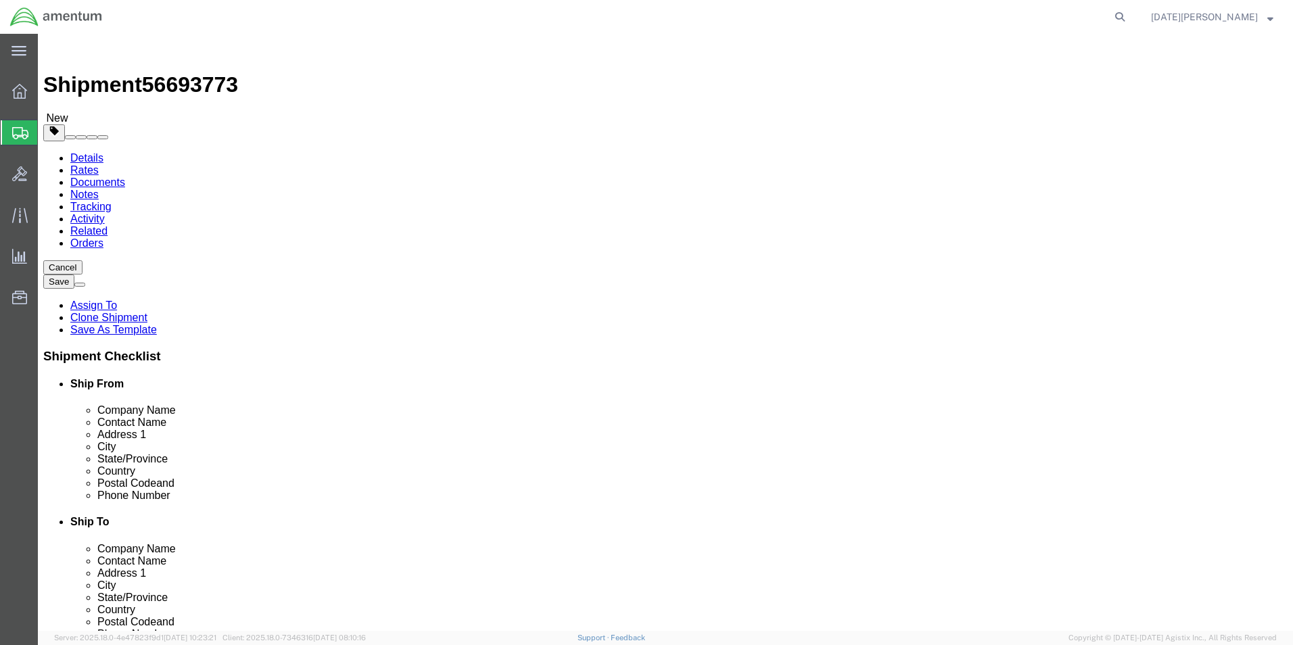
type input "0"
type input "1.5"
click ul
click div "Package Content # 1 x Package Type Select Bale(s) Basket(s) Bolt(s) Bottle(s) B…"
click span
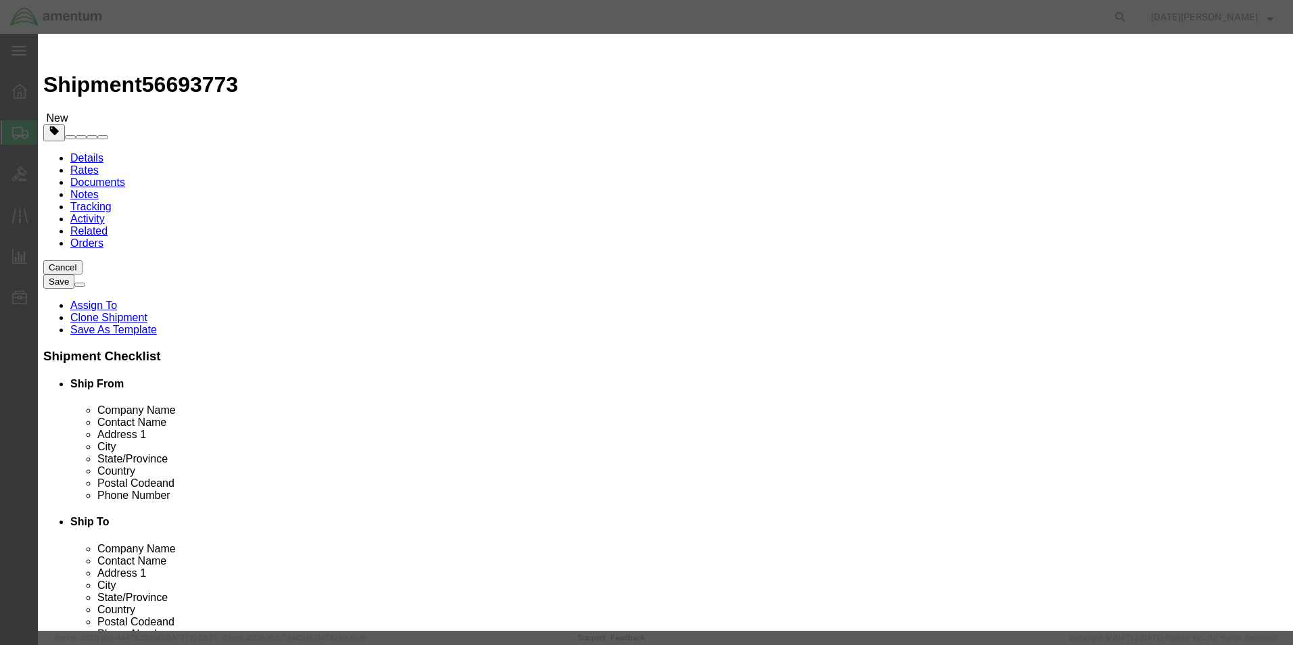
click input "text"
type input "EROSION STRIP"
drag, startPoint x: 403, startPoint y: 133, endPoint x: 387, endPoint y: 132, distance: 15.6
click div "0"
type input "1"
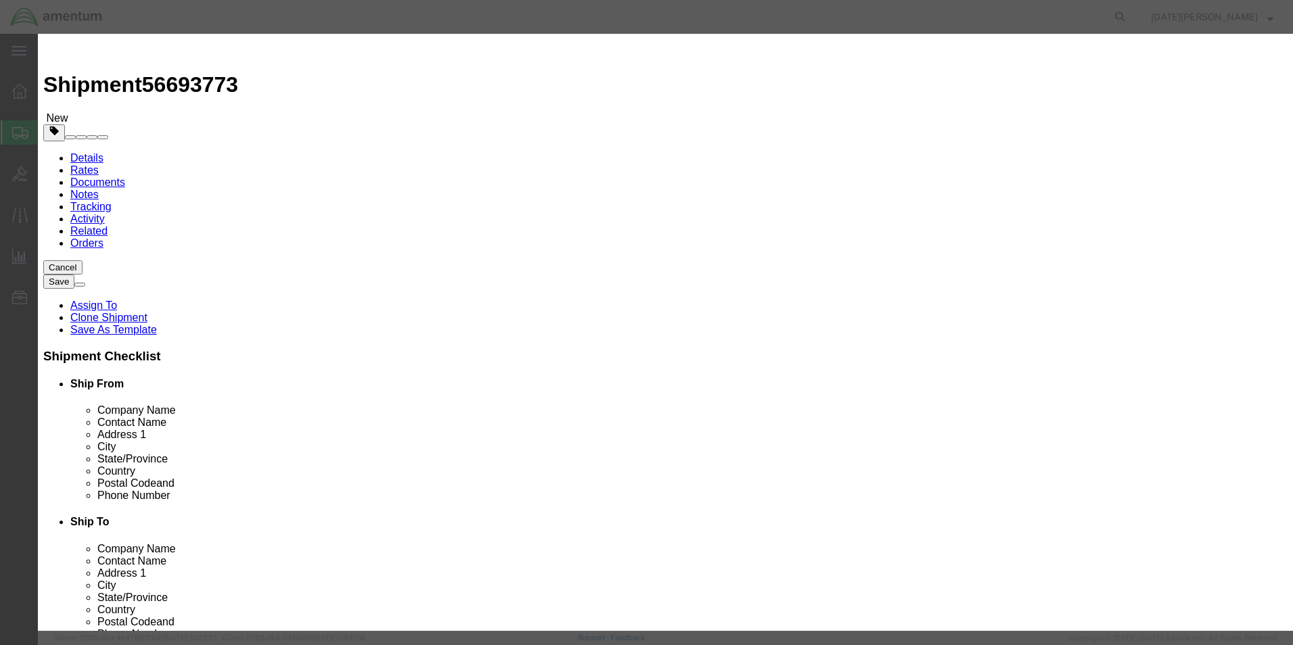
click input "text"
type input "250.00"
click button "Save & Close"
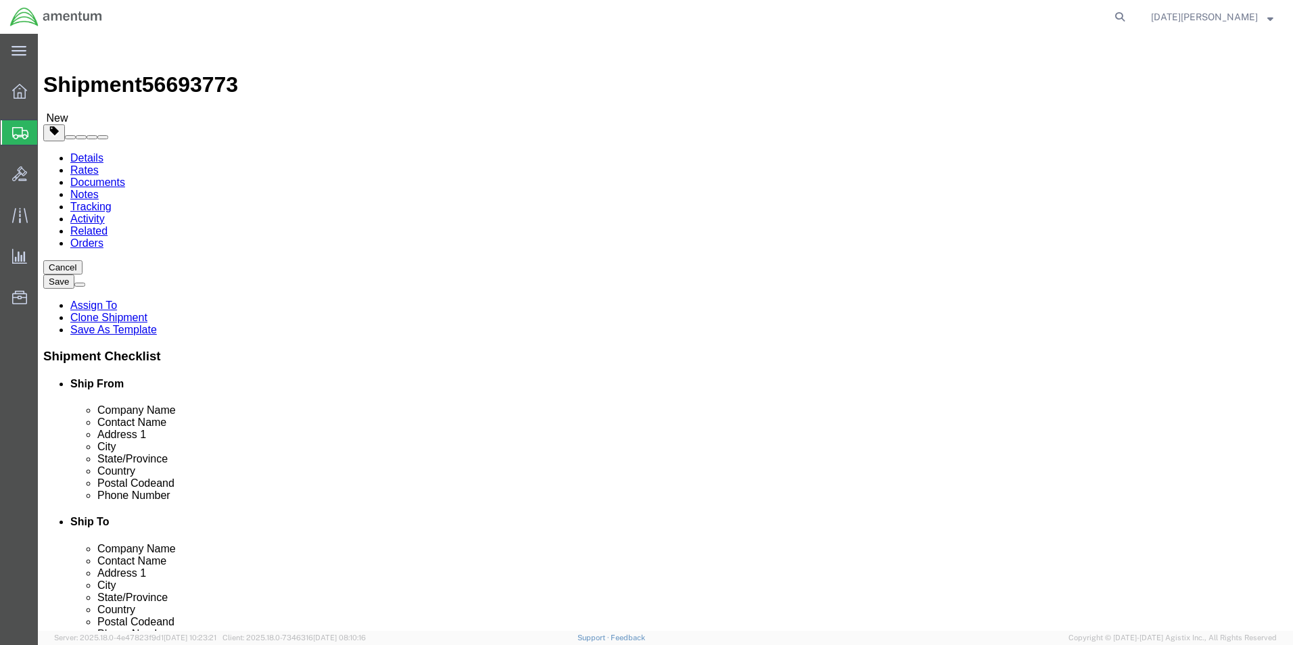
click button "Rate Shipment"
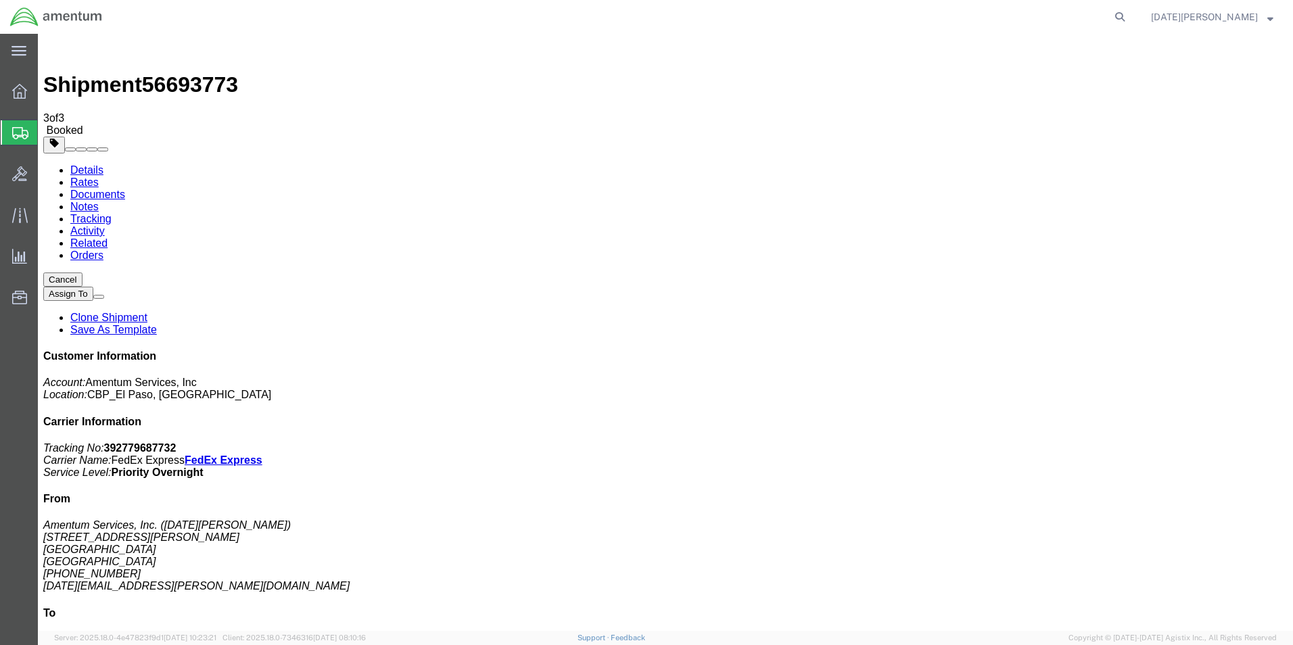
drag, startPoint x: 563, startPoint y: 241, endPoint x: 562, endPoint y: 252, distance: 11.6
click at [0, 0] on span "Create from Template" at bounding box center [0, 0] width 0 height 0
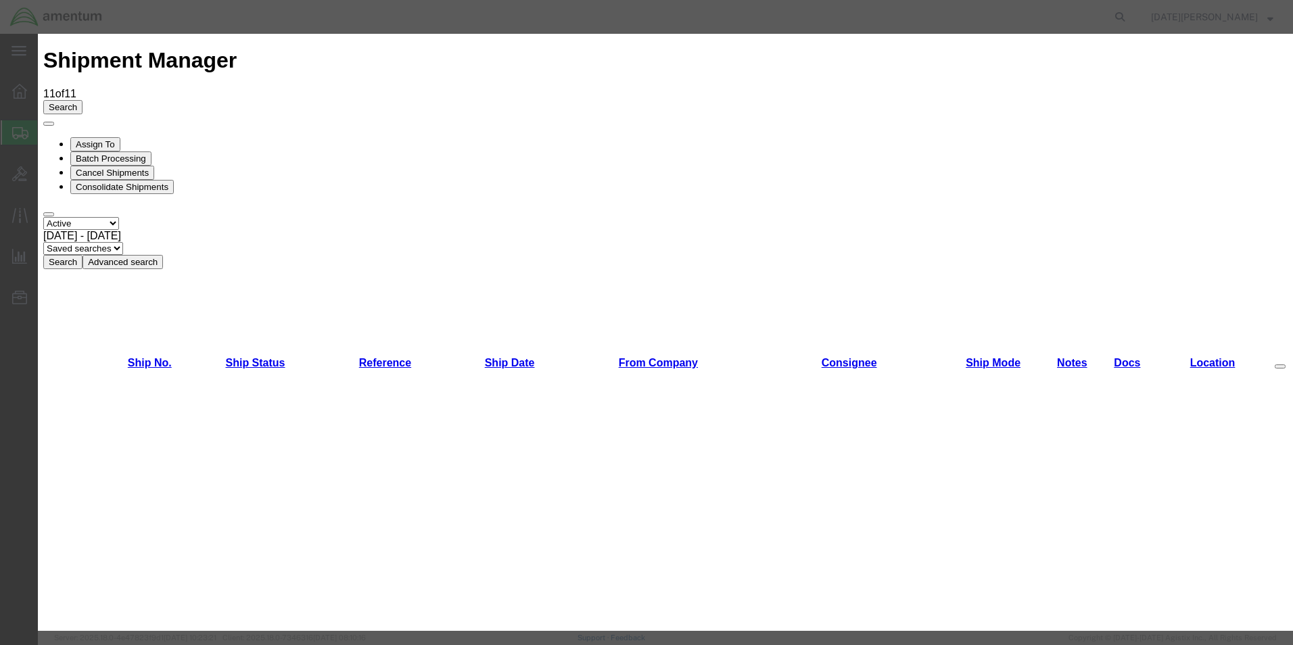
scroll to position [744, 0]
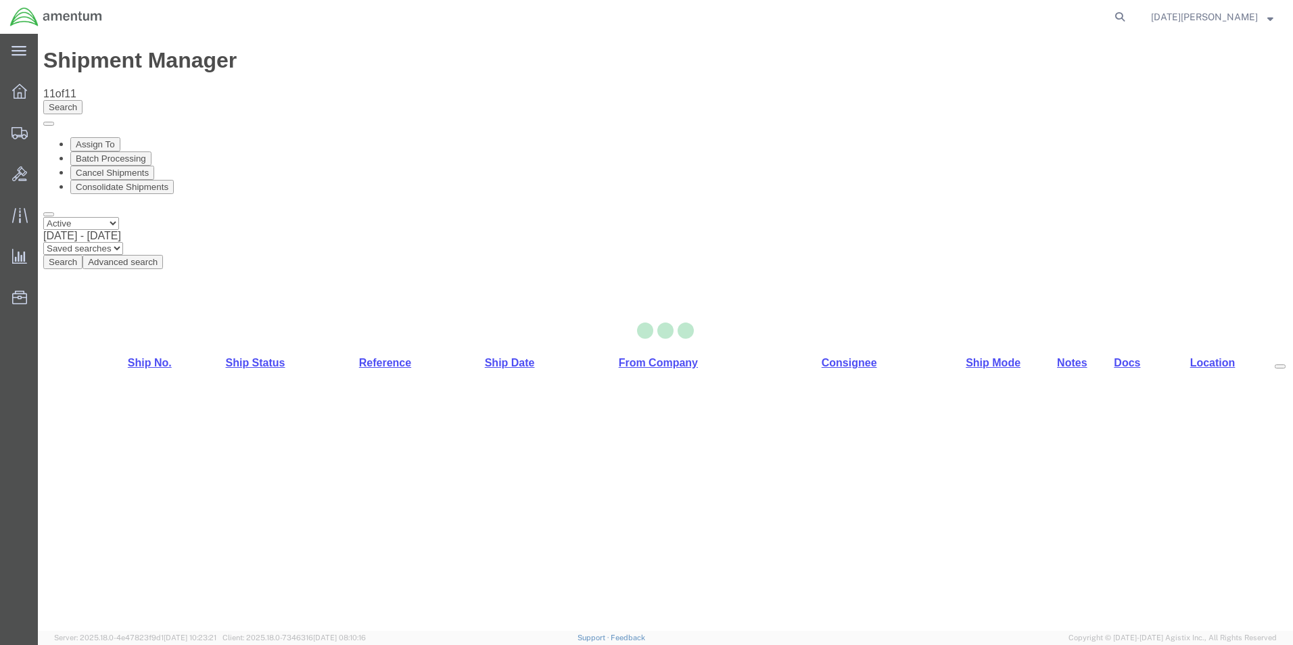
select select "49939"
select select "49920"
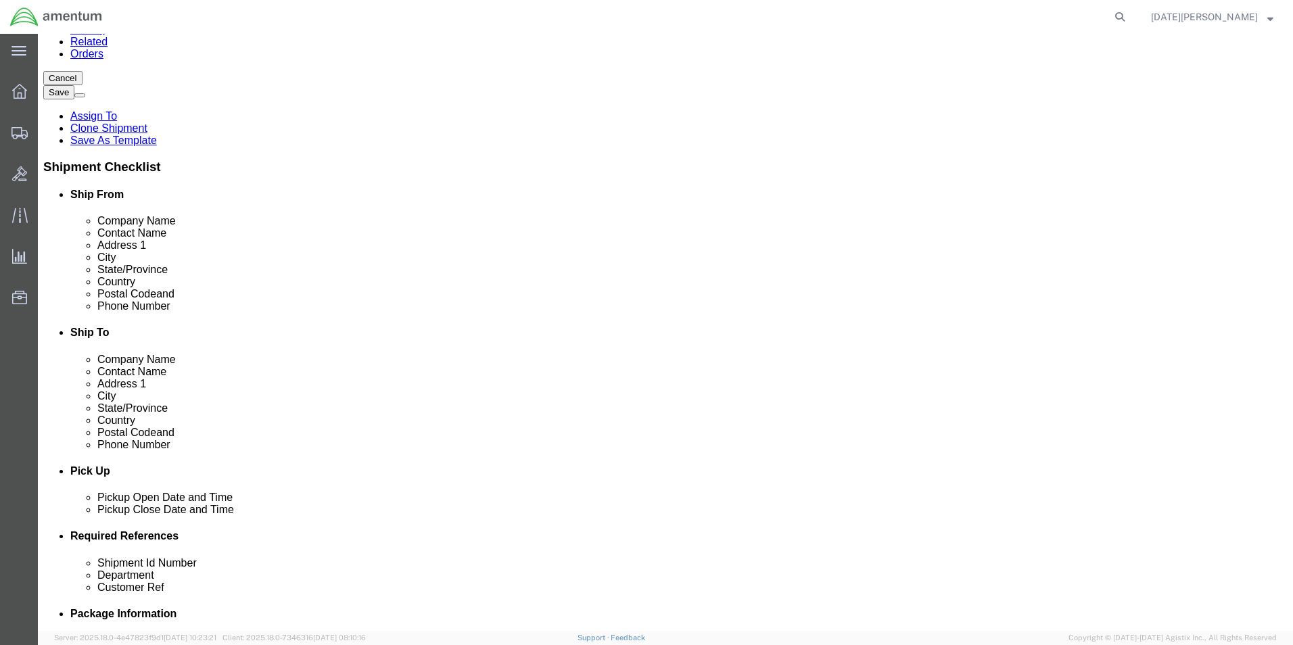
scroll to position [406, 0]
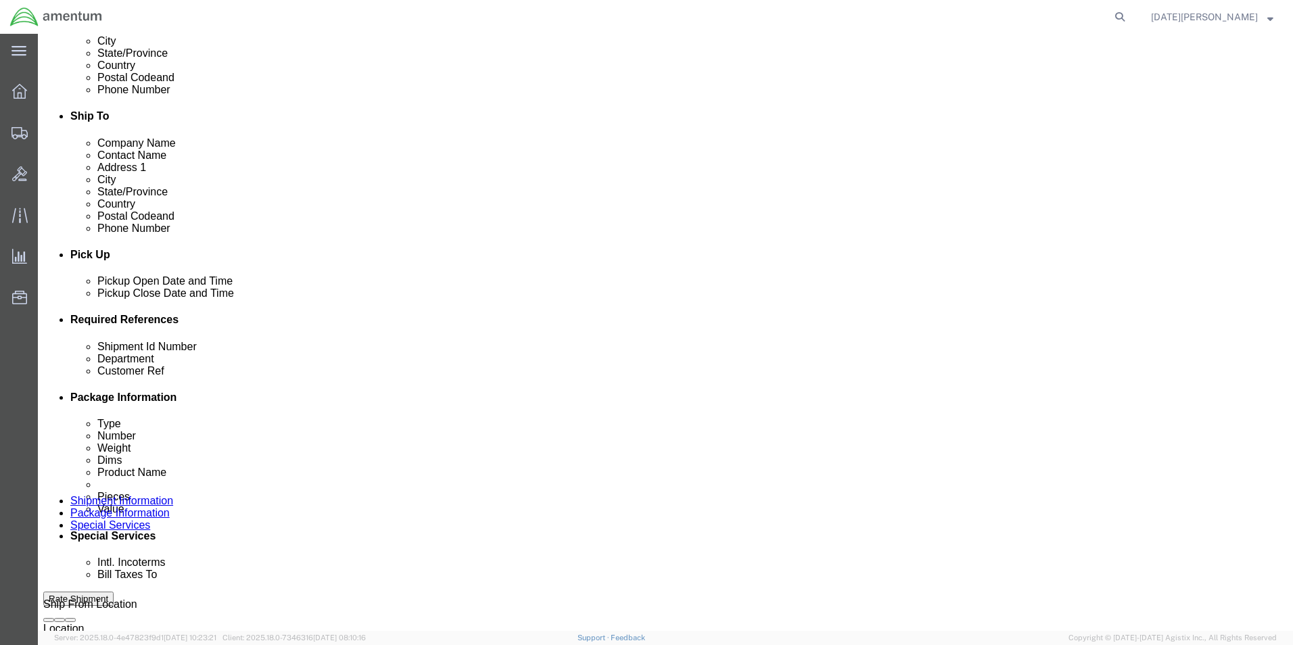
click input "USAGE#"
type input "USAGE# 328413"
click input "USAGE#"
click input "USAGE# 32413"
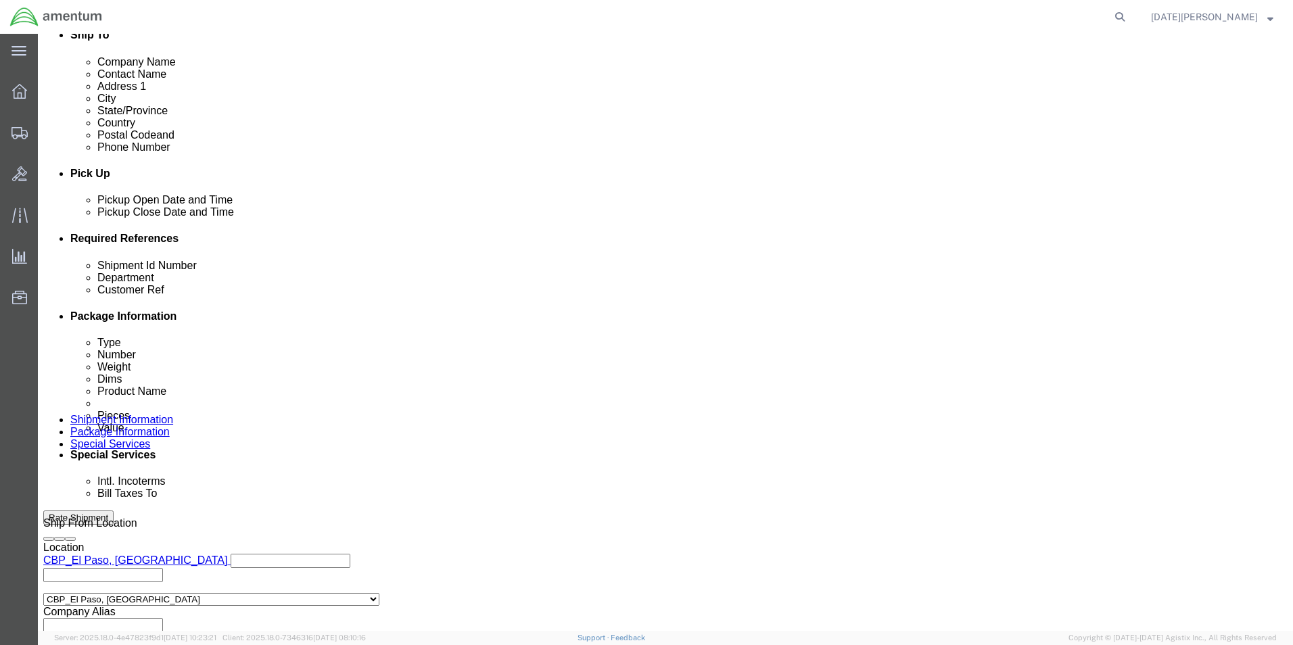
scroll to position [564, 0]
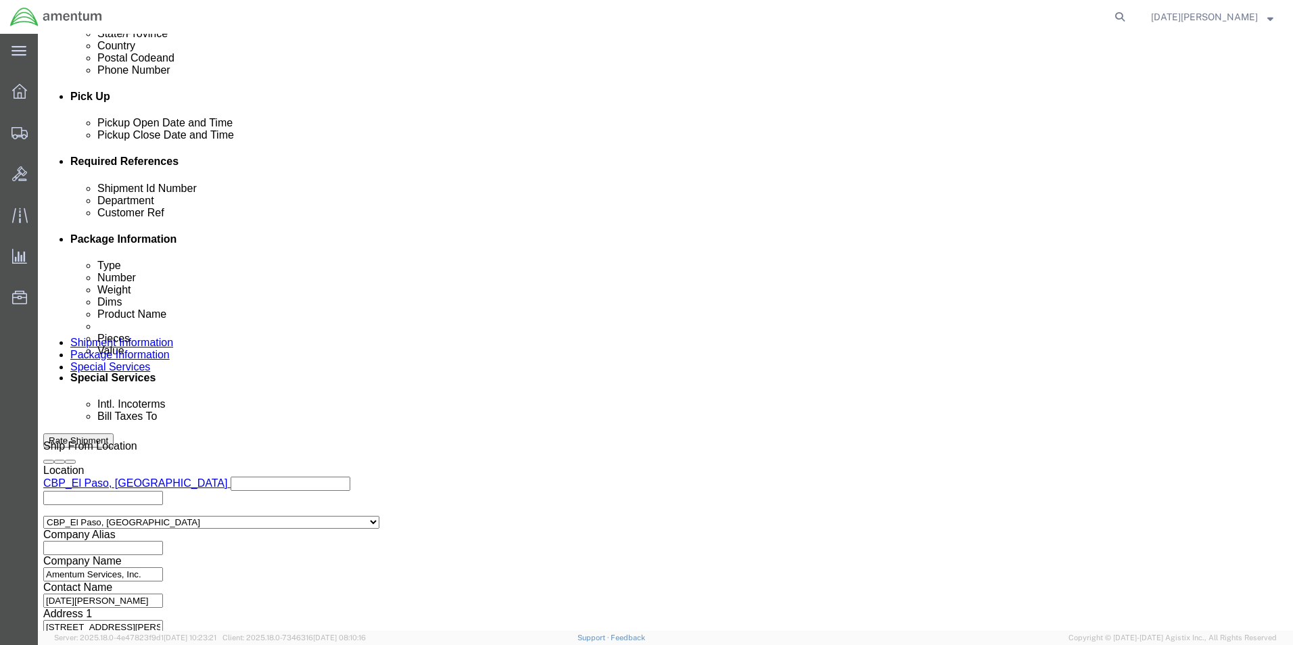
type input "USAGE# 328413"
click button "Continue"
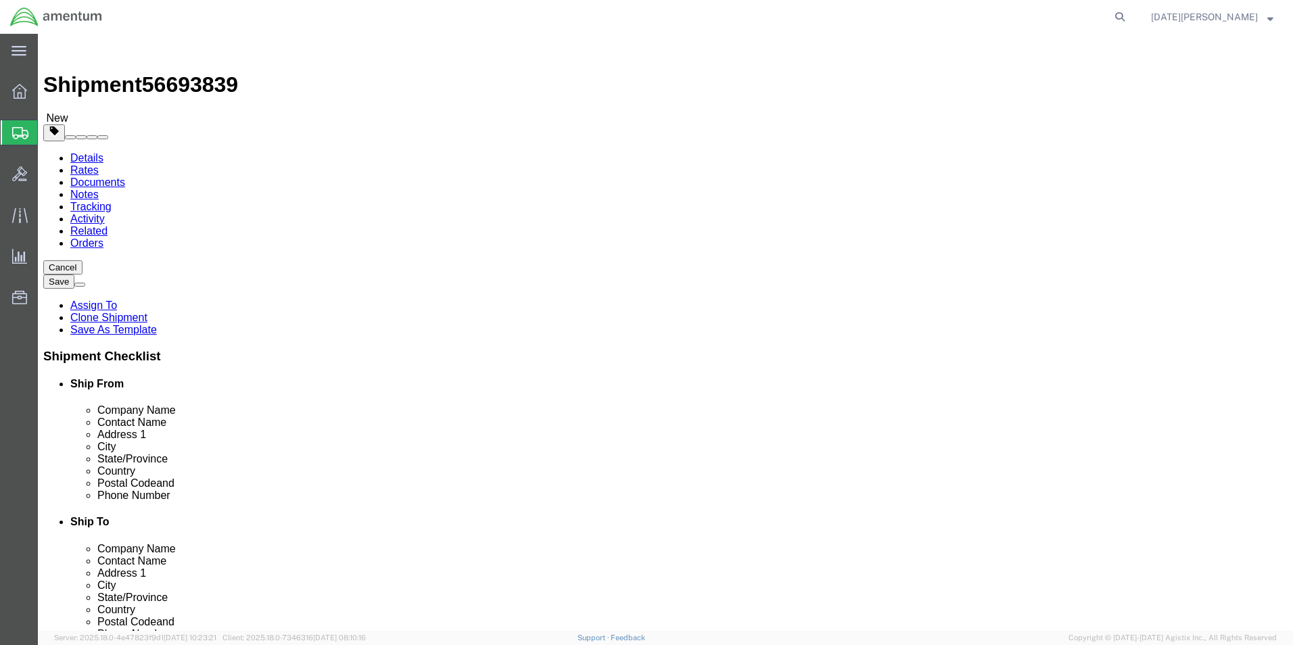
drag, startPoint x: 224, startPoint y: 289, endPoint x: 174, endPoint y: 302, distance: 50.8
click div "Package Type Select Bale(s) Basket(s) Bolt(s) Bottle(s) Buckets Bulk Bundle(s) …"
type input "17"
type input "12"
type input "6"
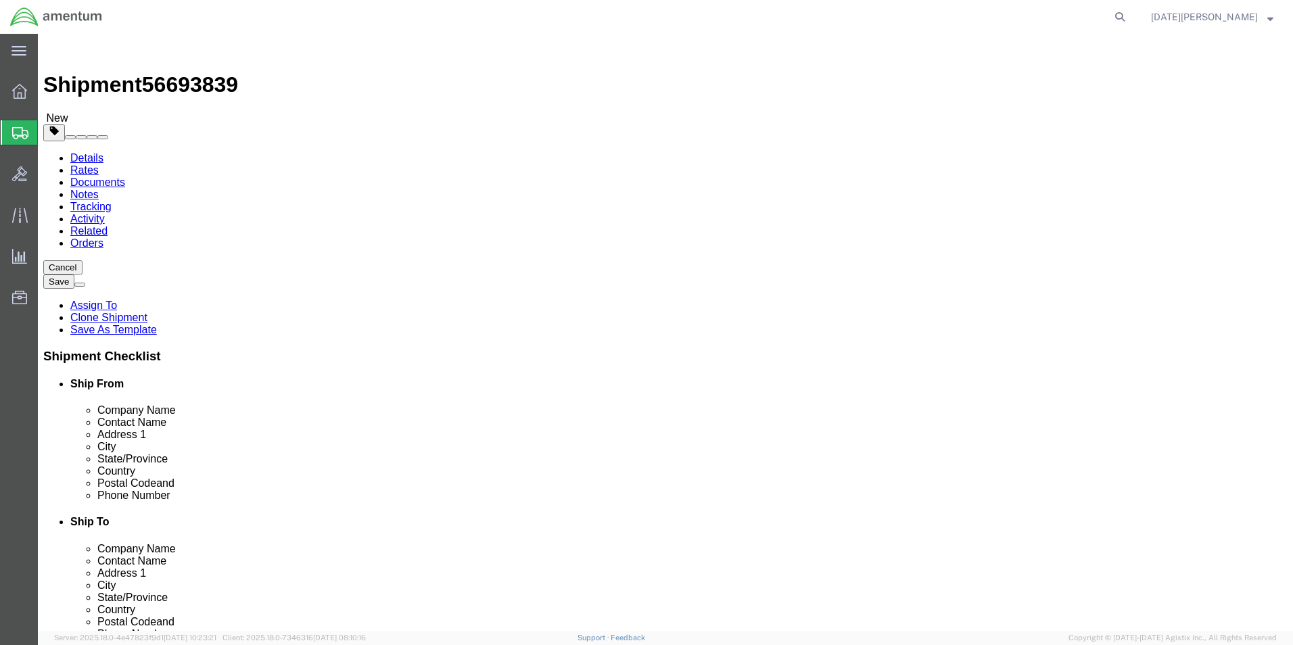
drag, startPoint x: 212, startPoint y: 314, endPoint x: 183, endPoint y: 319, distance: 29.5
click input "2.50"
type input "3.00"
click dd "12.00 Each"
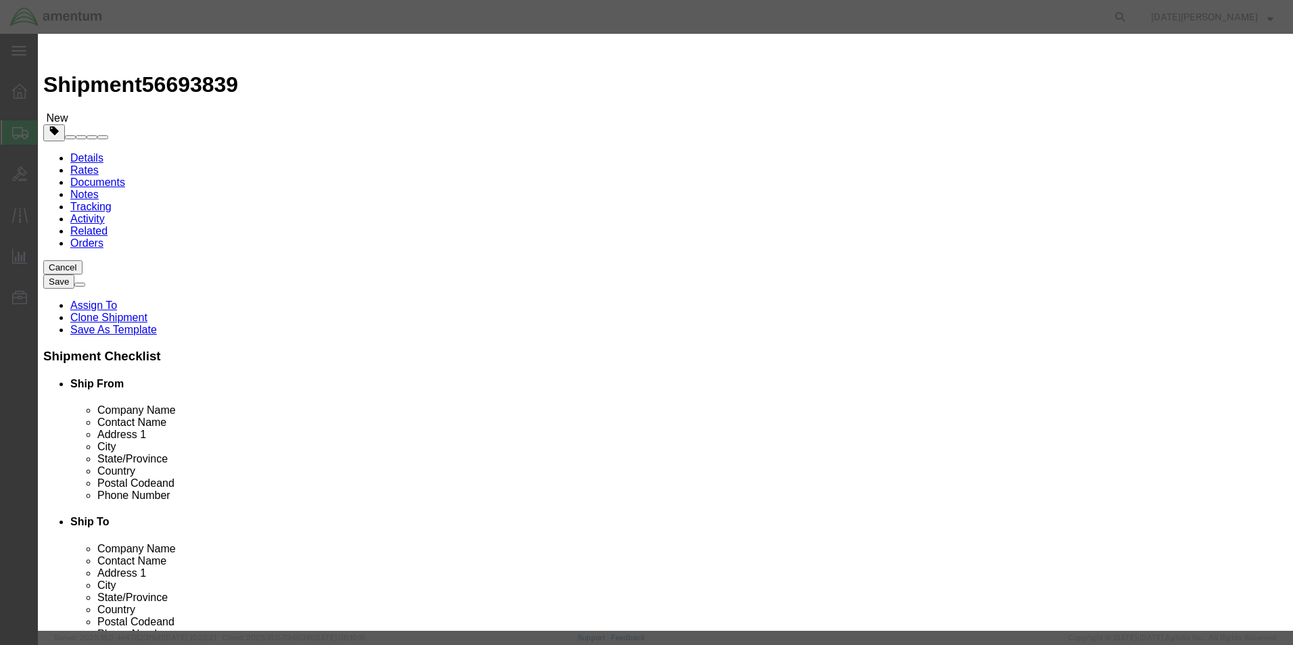
drag, startPoint x: 483, startPoint y: 101, endPoint x: 353, endPoint y: 123, distance: 131.6
click div "Product Name PAINT BRUSHES Pieces 12.00 Select Bag Barrels 100Board Feet Bottle…"
click input "text"
type input "A/C PARTS"
select select "US"
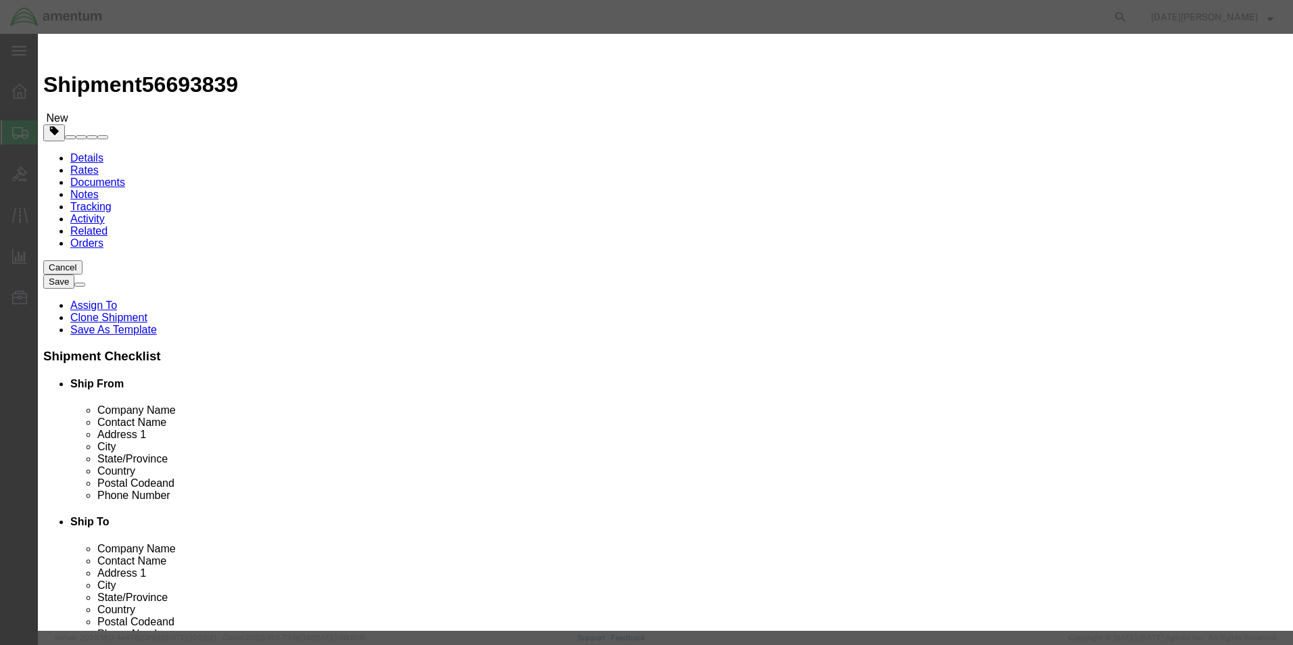
drag, startPoint x: 423, startPoint y: 128, endPoint x: 390, endPoint y: 134, distance: 34.2
click div "12.00"
type input "2"
click div "10"
click input "10"
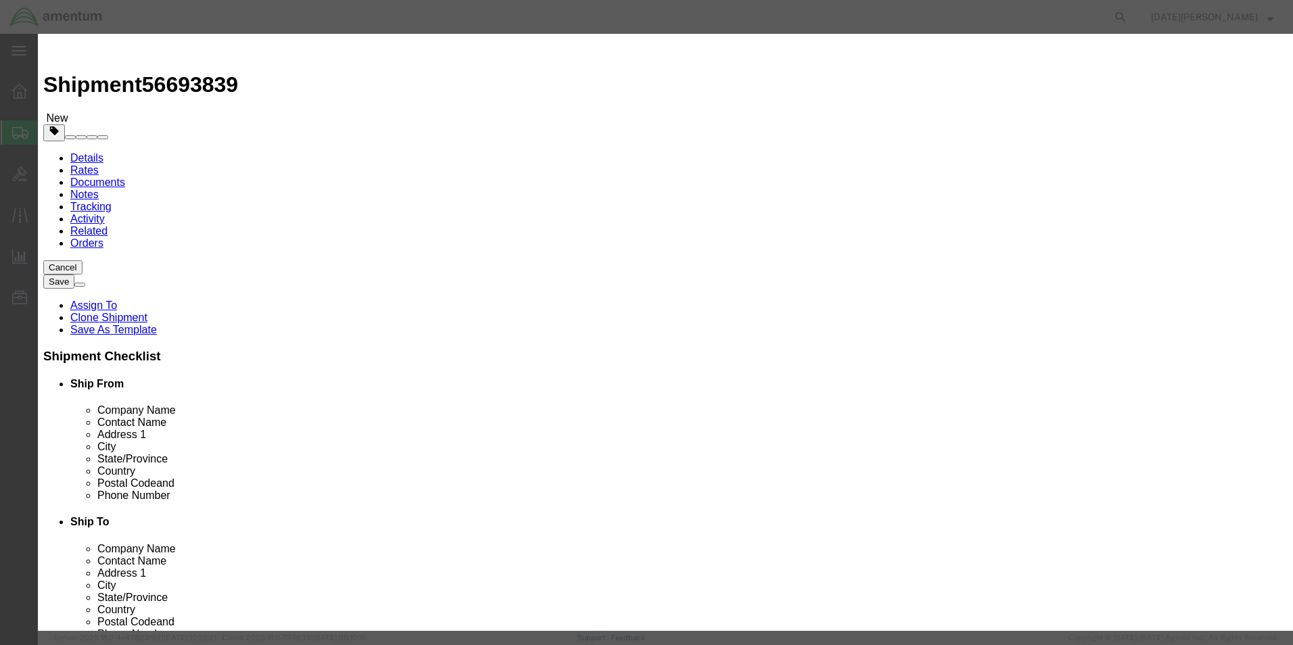
type input "1"
type input "350.00"
click button "Save & Close"
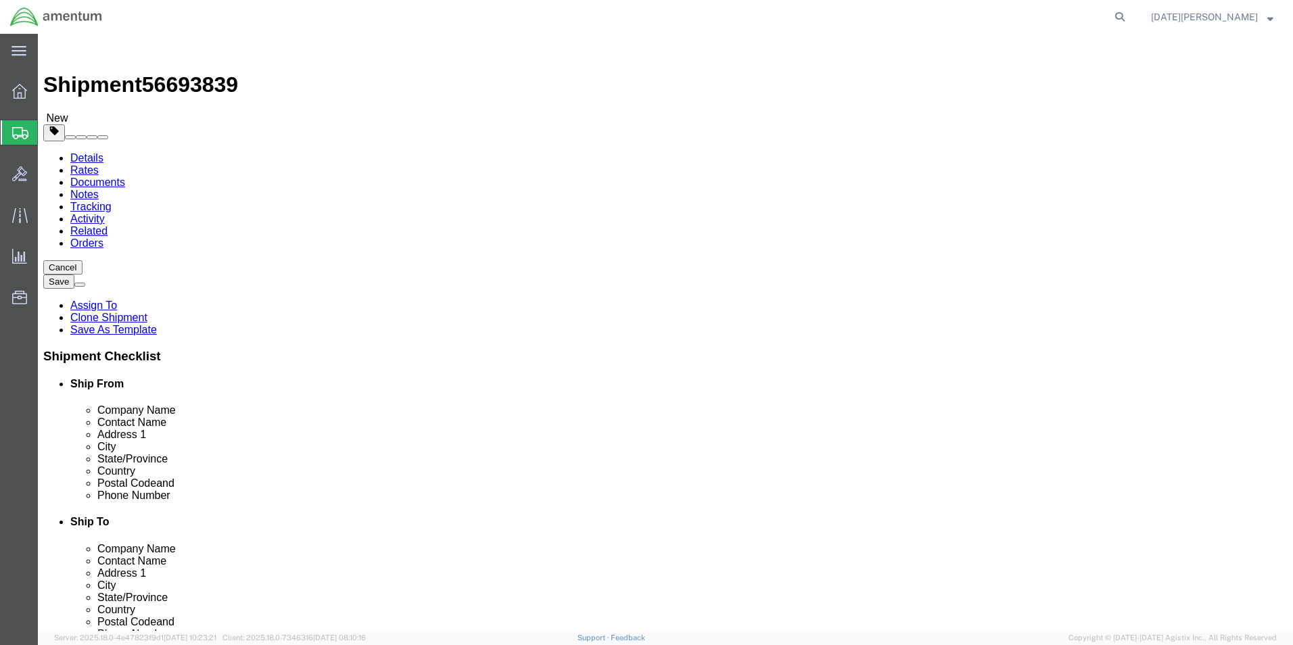
click button "Rate Shipment"
